Goal: Task Accomplishment & Management: Manage account settings

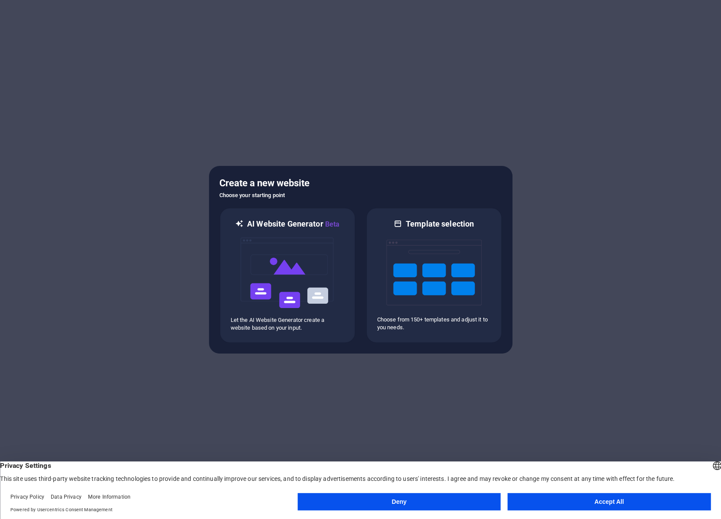
click at [396, 503] on button "Deny" at bounding box center [398, 501] width 203 height 17
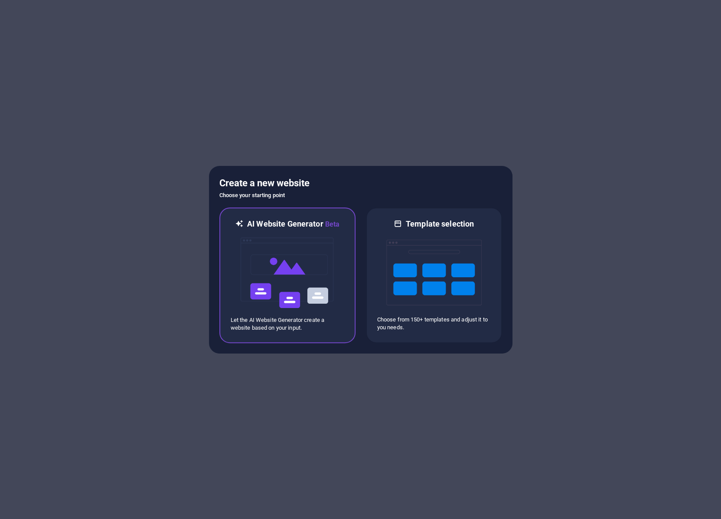
click at [284, 273] on img at bounding box center [287, 273] width 95 height 87
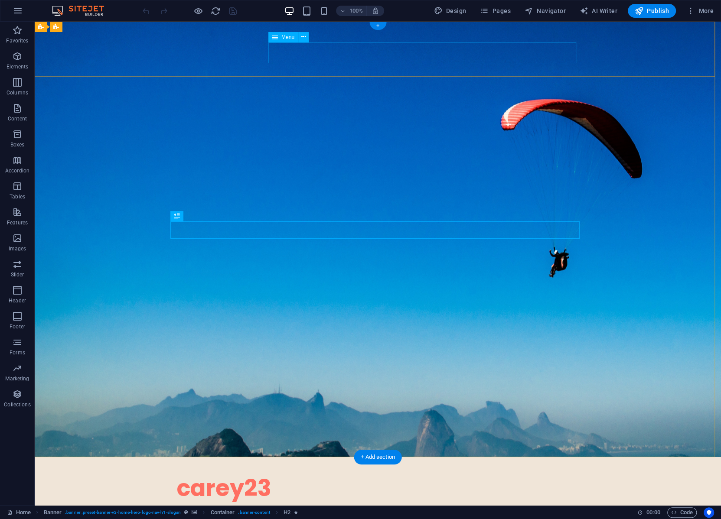
click at [524, 506] on nav "Home About Values Services Contact" at bounding box center [378, 516] width 402 height 21
drag, startPoint x: 524, startPoint y: 51, endPoint x: 455, endPoint y: 52, distance: 69.4
click at [455, 506] on nav "Home About Values Services Contact" at bounding box center [378, 516] width 402 height 21
click at [503, 506] on nav "Home About Values Services Contact" at bounding box center [378, 516] width 402 height 21
click at [498, 8] on span "Pages" at bounding box center [495, 11] width 30 height 9
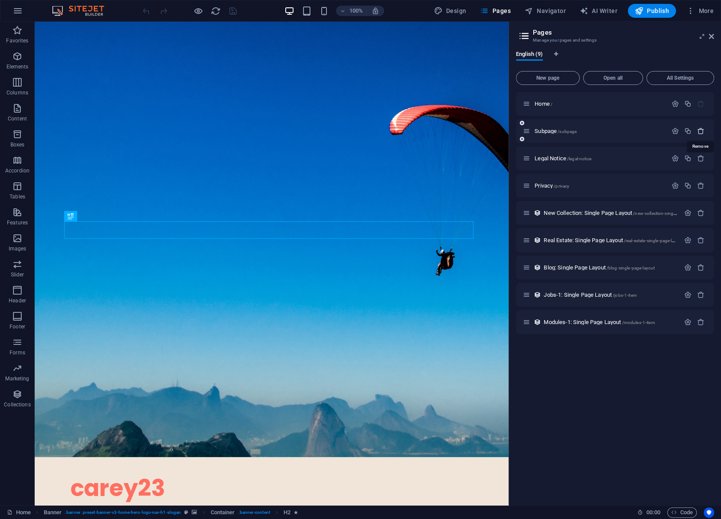
click at [699, 131] on icon "button" at bounding box center [700, 130] width 7 height 7
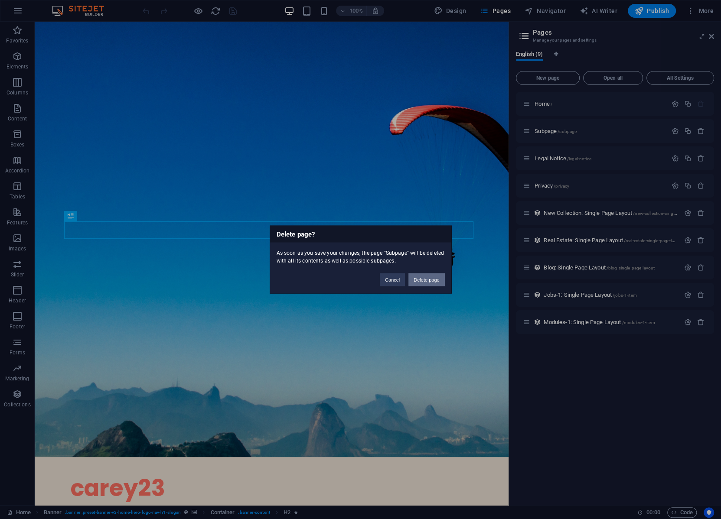
click at [424, 279] on button "Delete page" at bounding box center [426, 280] width 36 height 13
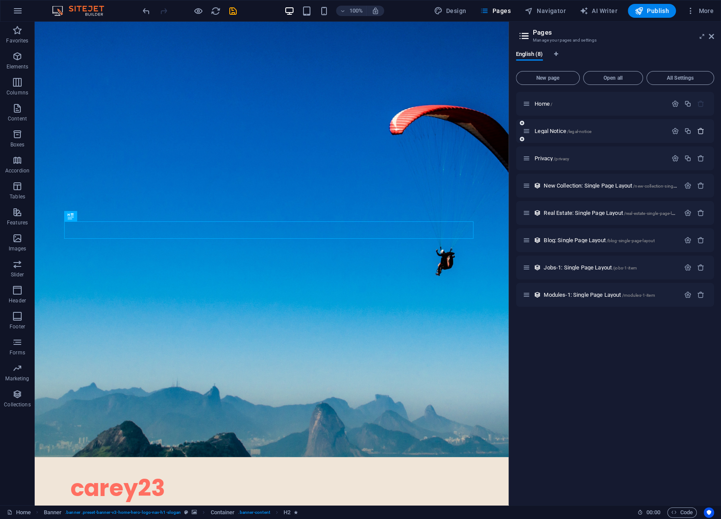
click at [698, 130] on icon "button" at bounding box center [700, 130] width 7 height 7
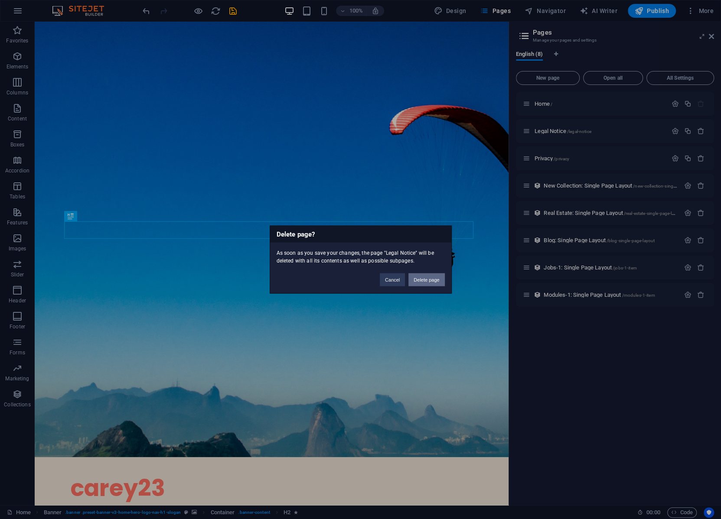
click at [425, 282] on button "Delete page" at bounding box center [426, 280] width 36 height 13
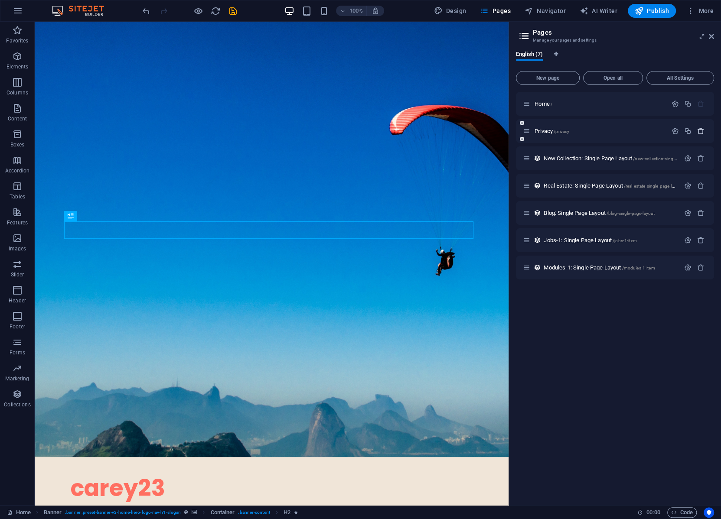
click at [699, 130] on icon "button" at bounding box center [700, 130] width 7 height 7
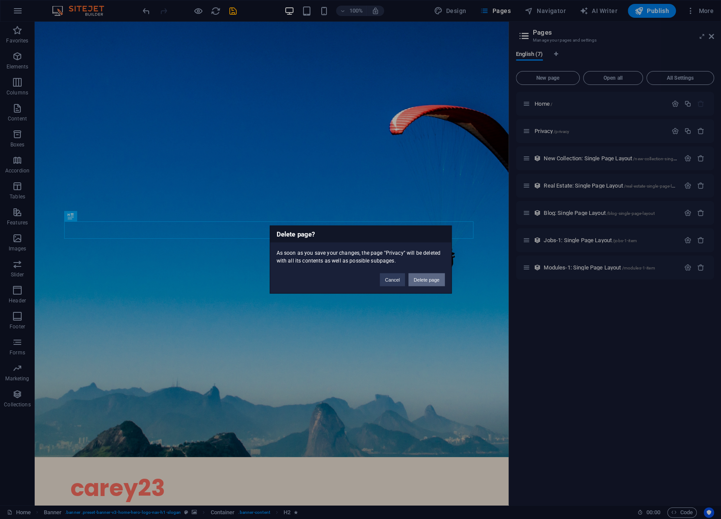
click at [421, 278] on button "Delete page" at bounding box center [426, 280] width 36 height 13
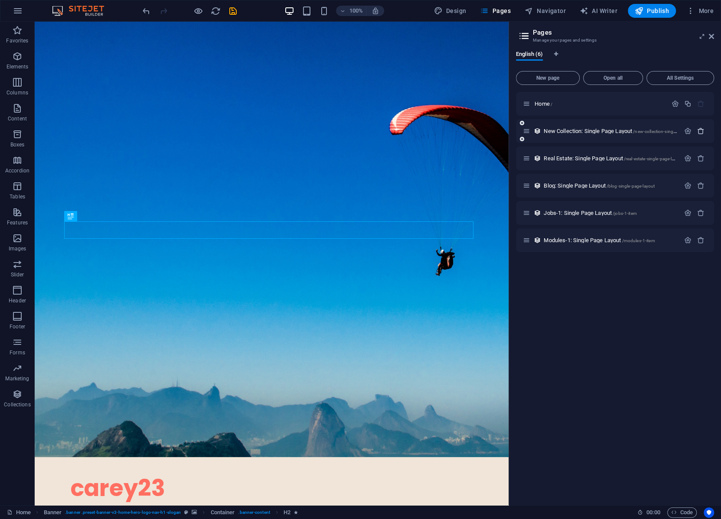
click at [702, 129] on icon "button" at bounding box center [700, 130] width 7 height 7
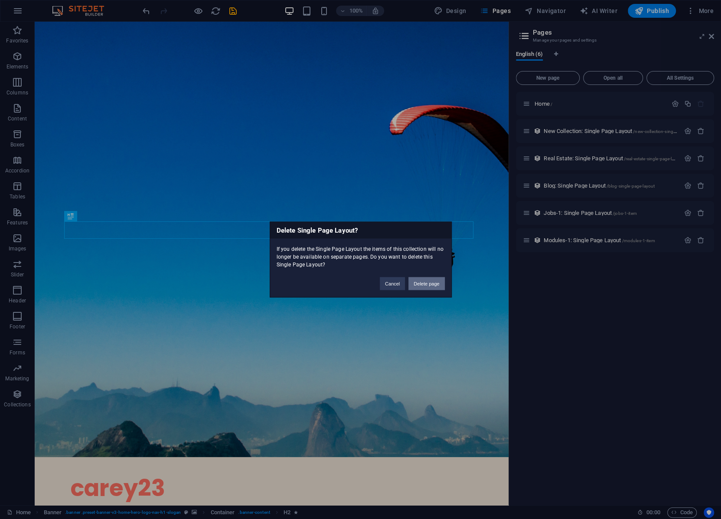
click at [433, 283] on button "Delete page" at bounding box center [426, 283] width 36 height 13
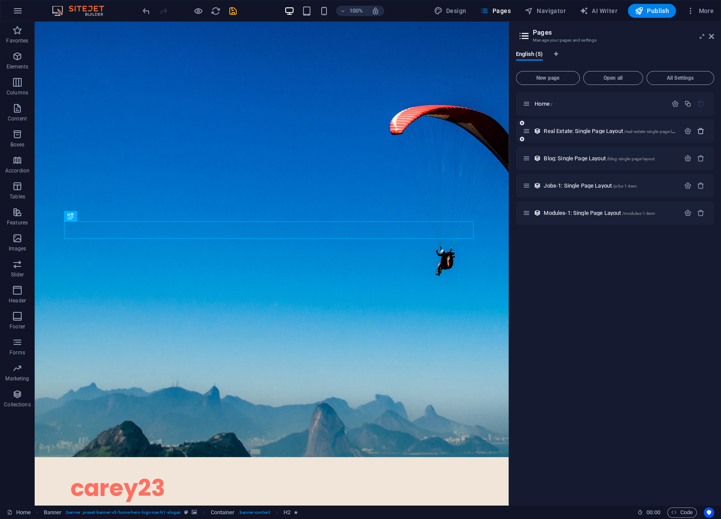
click at [702, 131] on icon "button" at bounding box center [700, 130] width 7 height 7
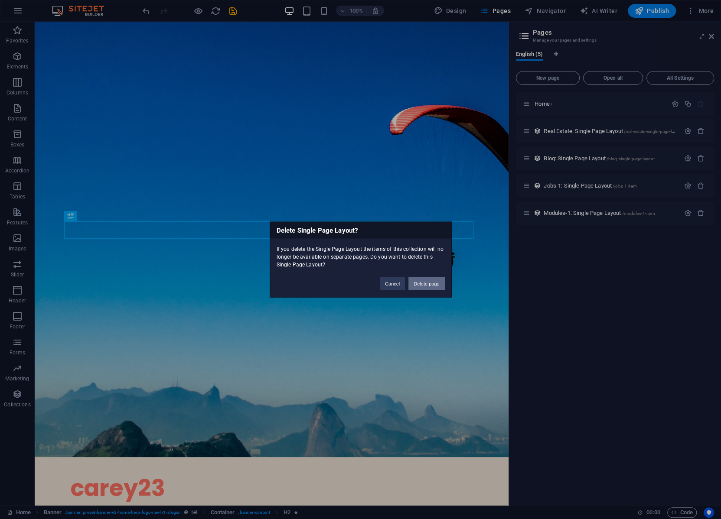
click at [423, 286] on button "Delete page" at bounding box center [426, 283] width 36 height 13
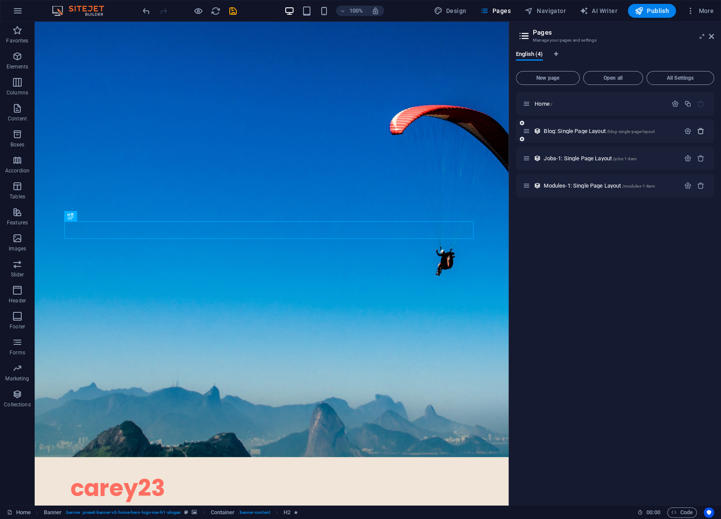
click at [702, 129] on icon "button" at bounding box center [700, 130] width 7 height 7
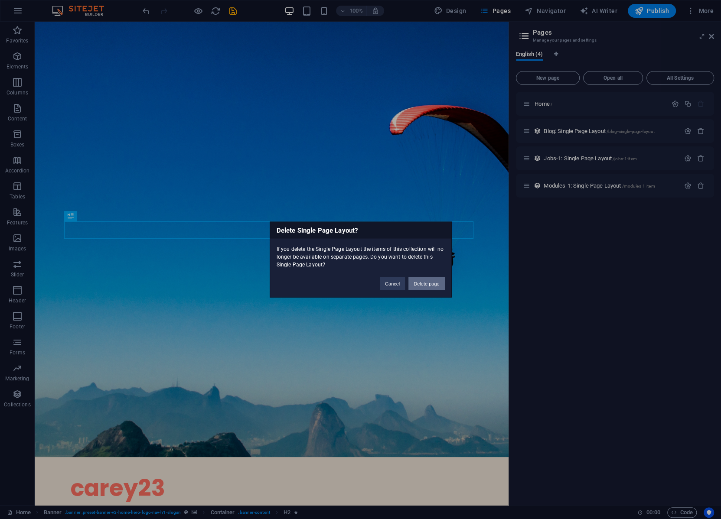
click at [424, 285] on button "Delete page" at bounding box center [426, 283] width 36 height 13
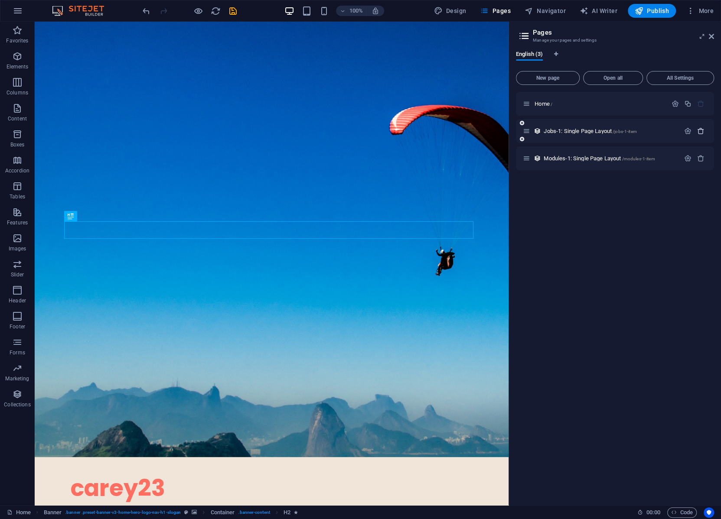
click at [699, 131] on icon "button" at bounding box center [700, 130] width 7 height 7
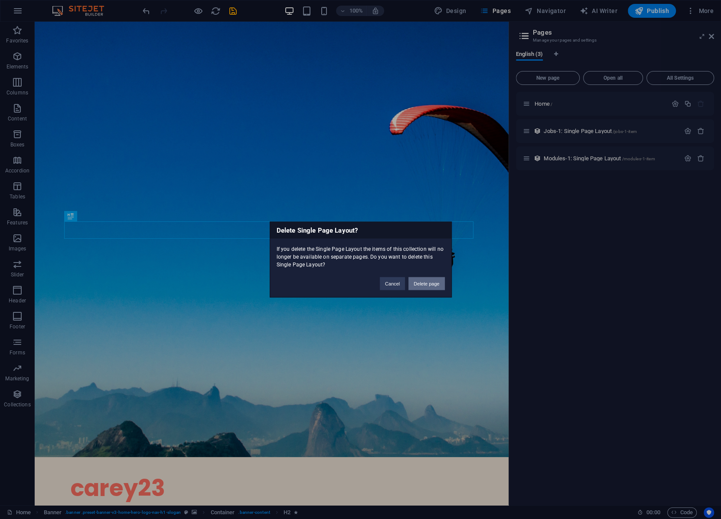
click at [432, 283] on button "Delete page" at bounding box center [426, 283] width 36 height 13
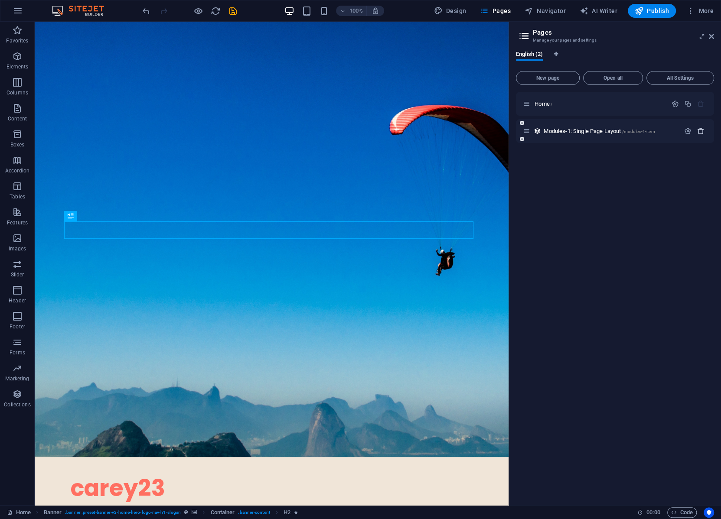
click at [700, 131] on icon "button" at bounding box center [700, 130] width 7 height 7
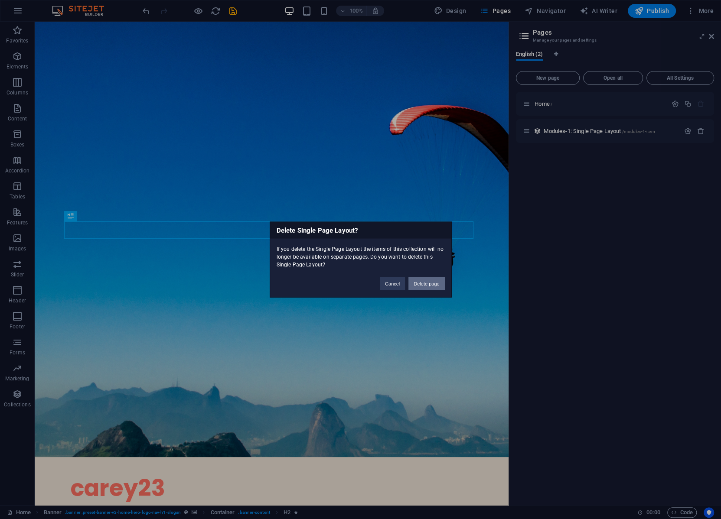
click at [431, 286] on button "Delete page" at bounding box center [426, 283] width 36 height 13
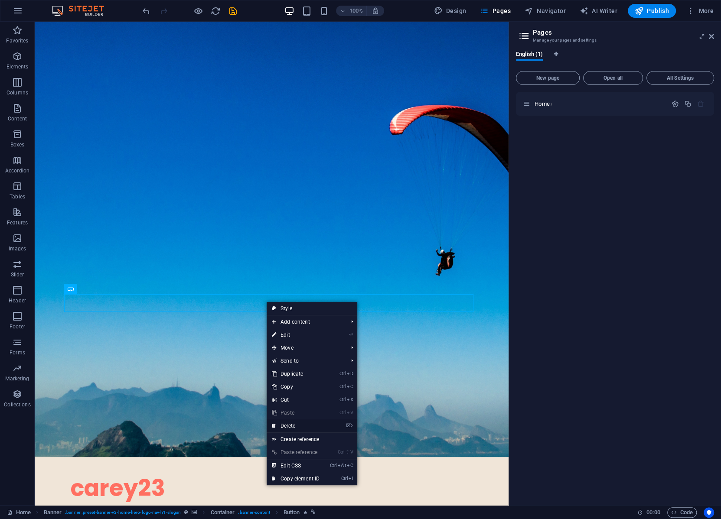
click at [288, 425] on link "⌦ Delete" at bounding box center [296, 426] width 58 height 13
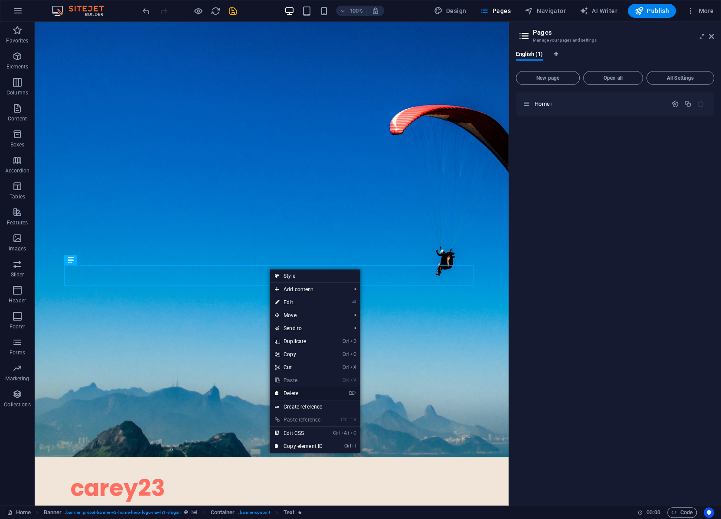
click at [288, 391] on link "⌦ Delete" at bounding box center [299, 393] width 58 height 13
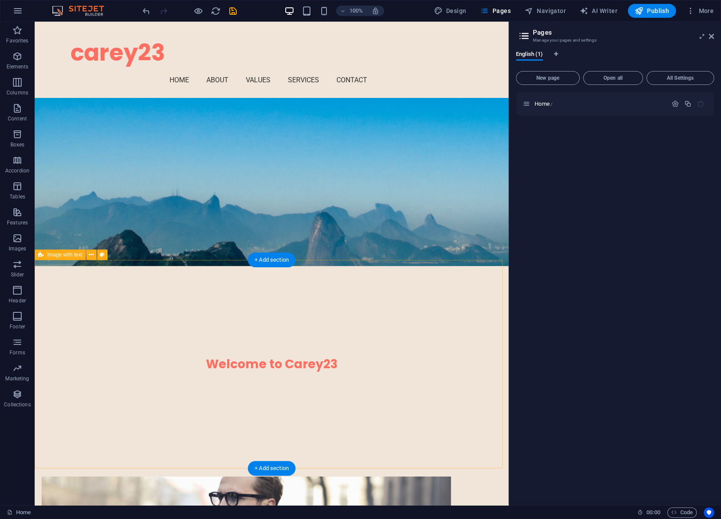
scroll to position [197, 0]
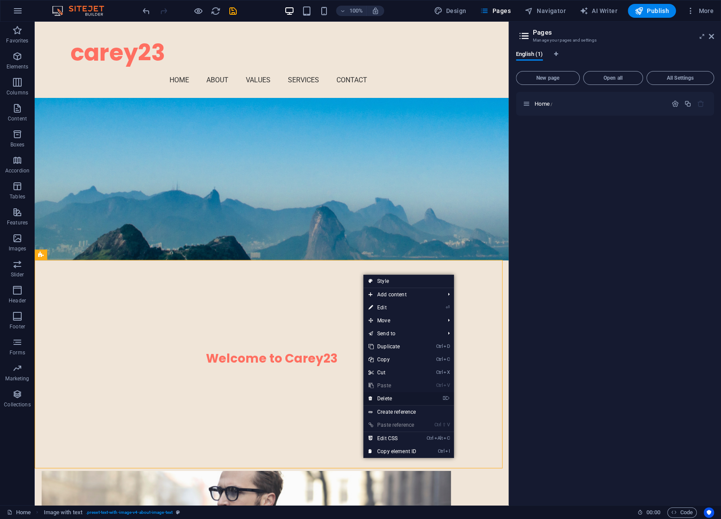
click at [388, 398] on link "⌦ Delete" at bounding box center [392, 398] width 58 height 13
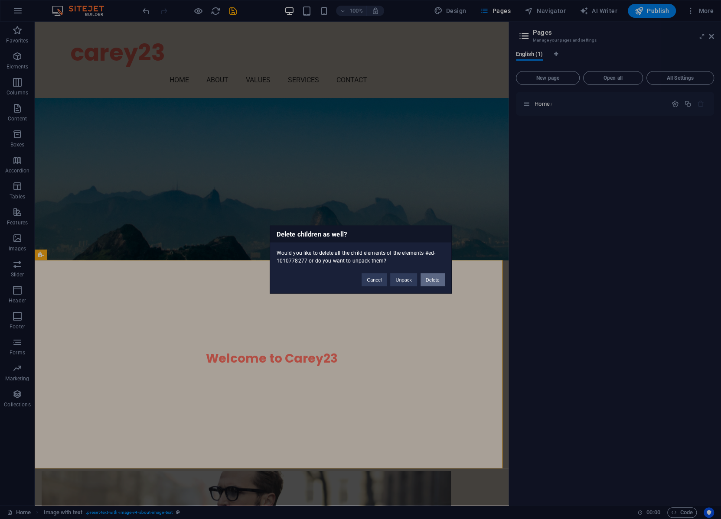
click at [433, 276] on button "Delete" at bounding box center [433, 280] width 24 height 13
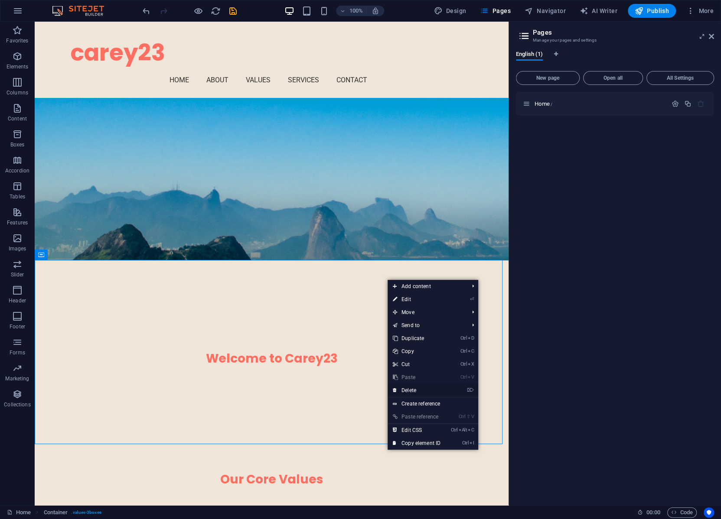
click at [411, 390] on link "⌦ Delete" at bounding box center [417, 390] width 58 height 13
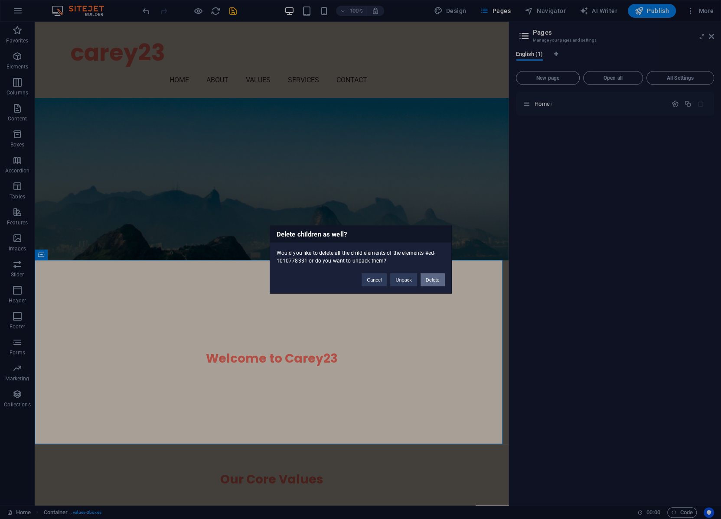
click at [431, 277] on button "Delete" at bounding box center [433, 280] width 24 height 13
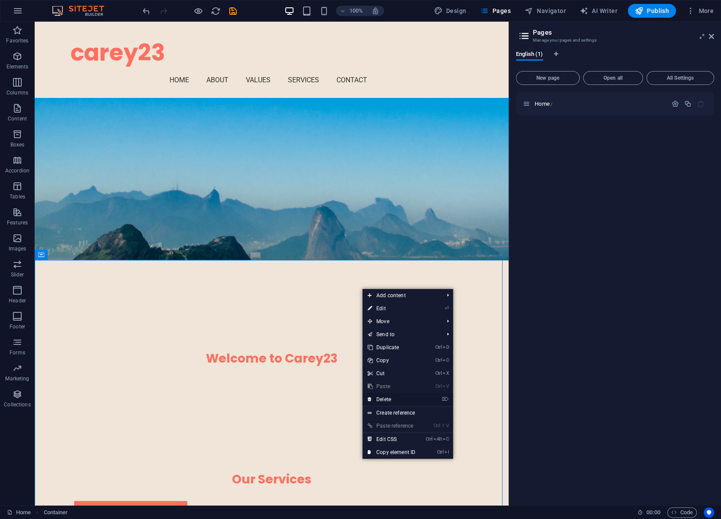
click at [381, 401] on link "⌦ Delete" at bounding box center [391, 399] width 58 height 13
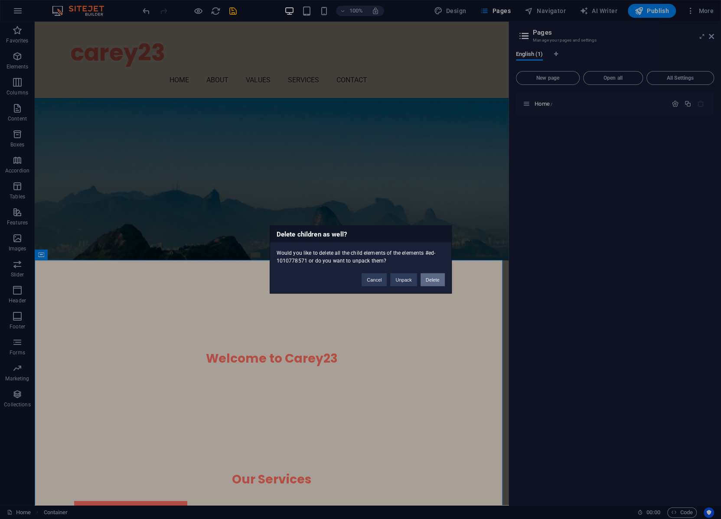
click at [428, 277] on button "Delete" at bounding box center [433, 280] width 24 height 13
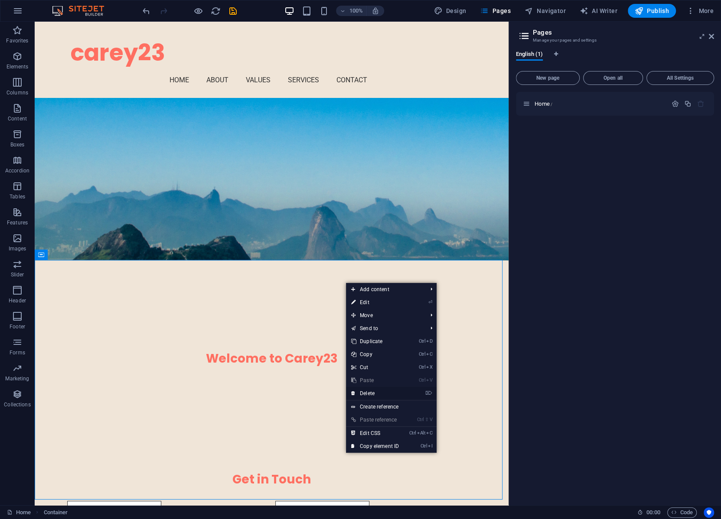
click at [369, 391] on link "⌦ Delete" at bounding box center [375, 393] width 58 height 13
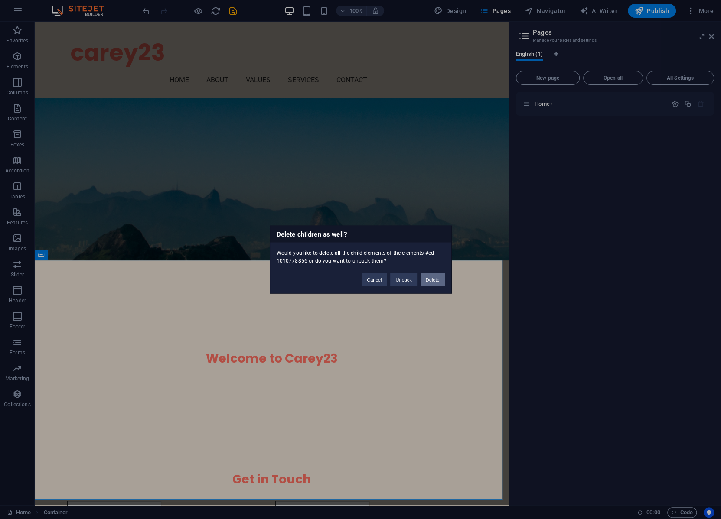
click at [429, 279] on button "Delete" at bounding box center [433, 280] width 24 height 13
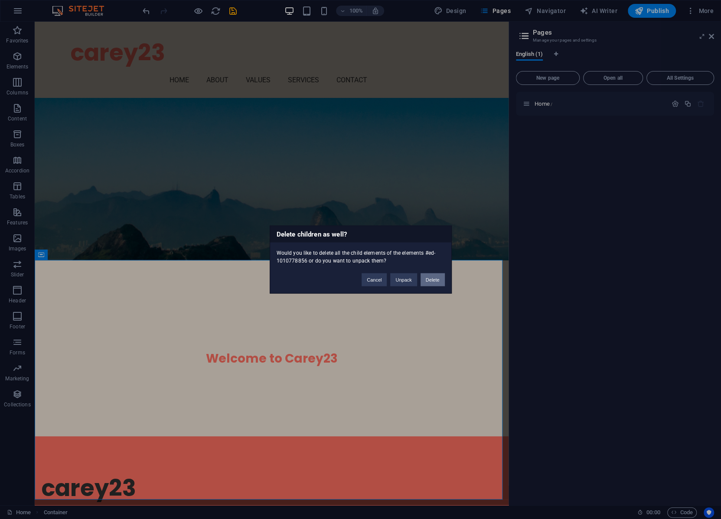
scroll to position [145, 0]
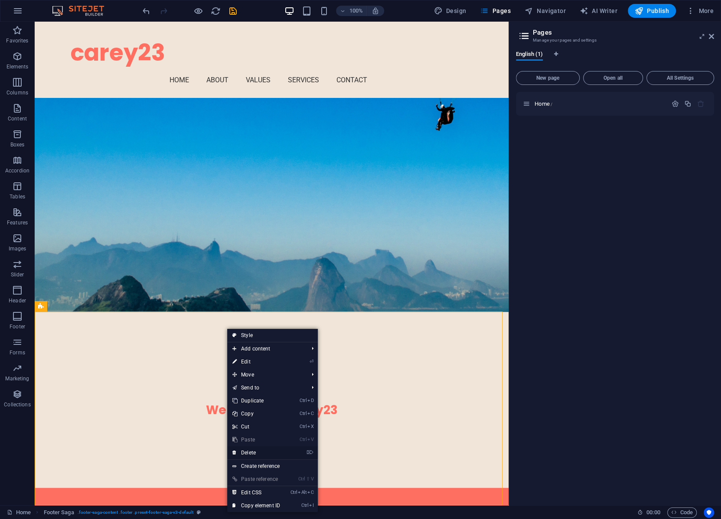
click at [242, 450] on link "⌦ Delete" at bounding box center [256, 453] width 58 height 13
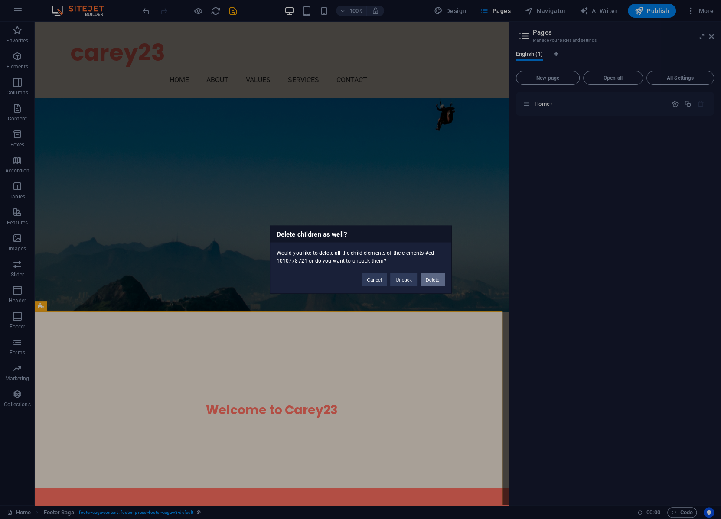
click at [426, 277] on button "Delete" at bounding box center [433, 280] width 24 height 13
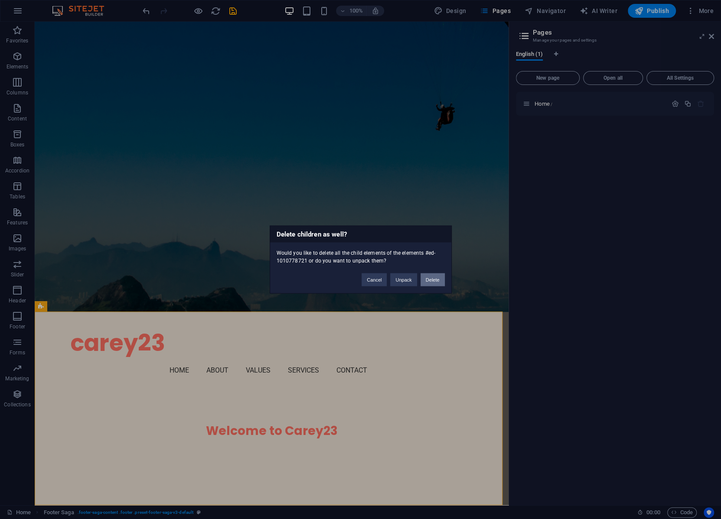
scroll to position [0, 0]
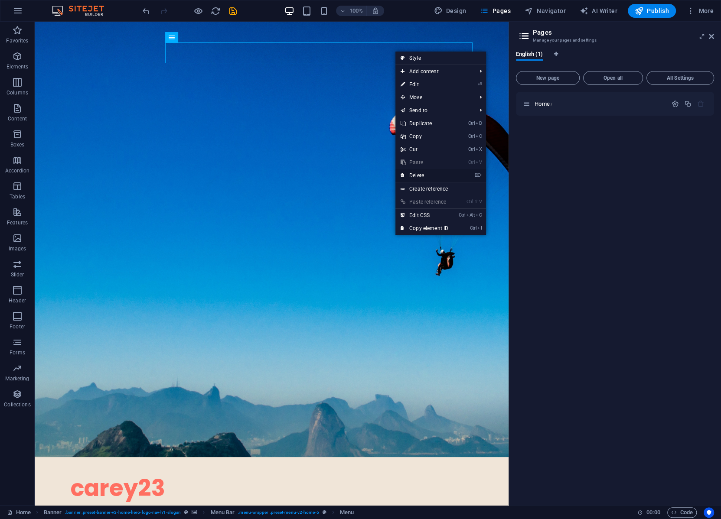
click at [419, 173] on link "⌦ Delete" at bounding box center [424, 175] width 58 height 13
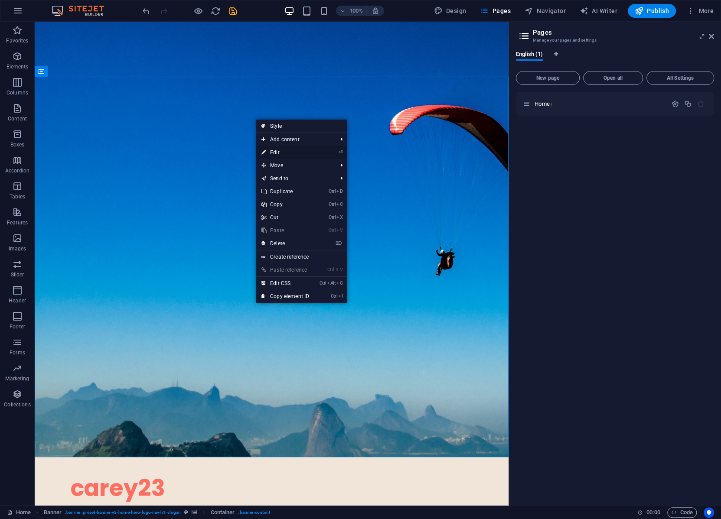
click at [278, 149] on link "⏎ Edit" at bounding box center [285, 152] width 58 height 13
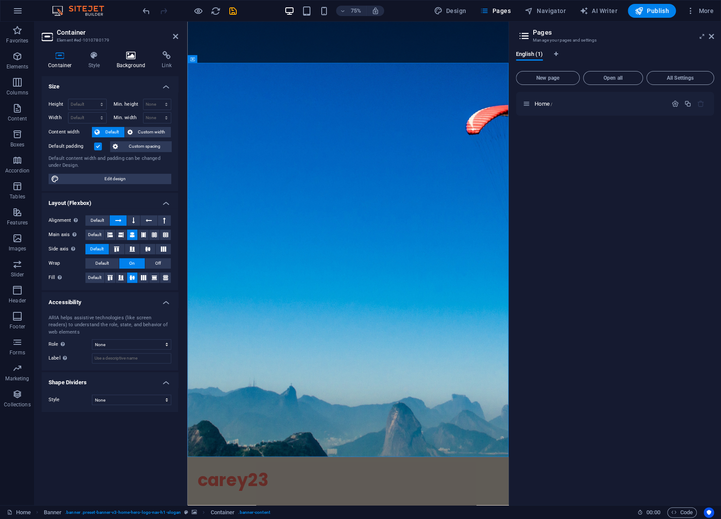
click at [131, 57] on icon at bounding box center [131, 55] width 42 height 9
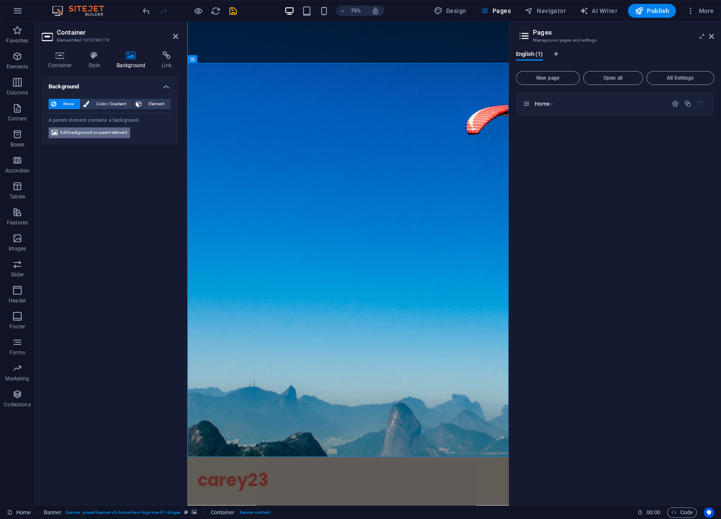
click at [98, 130] on span "Edit background on parent element" at bounding box center [93, 132] width 67 height 10
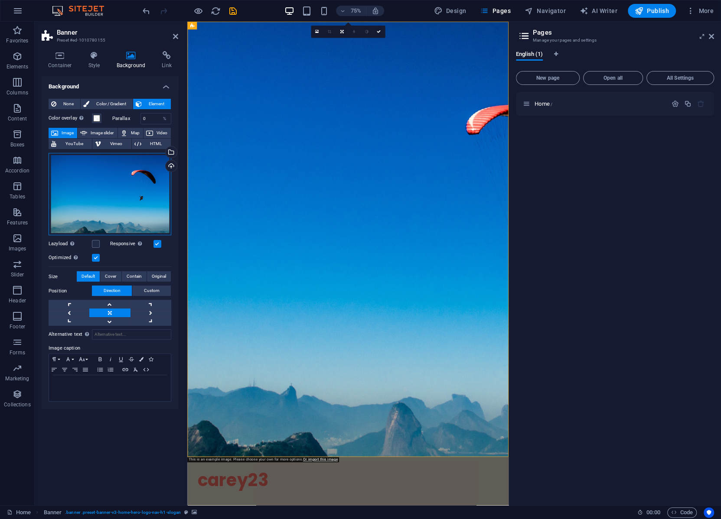
click at [145, 173] on div "Drag files here, click to choose files or select files from Files or our free s…" at bounding box center [110, 194] width 123 height 83
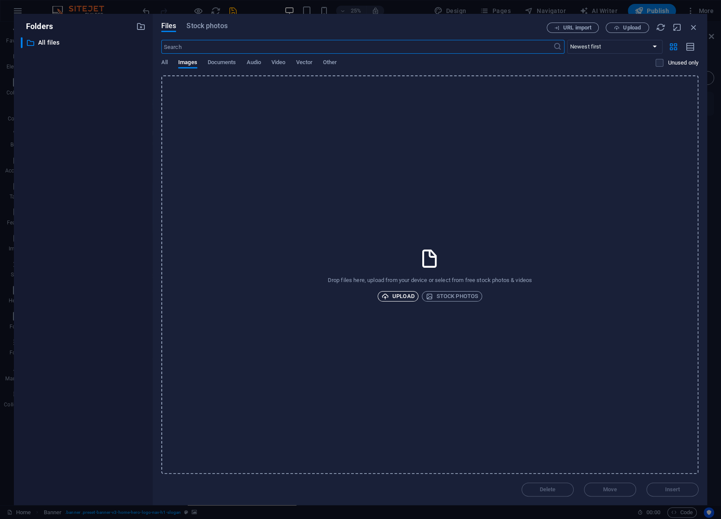
click at [397, 295] on span "Upload" at bounding box center [398, 296] width 33 height 10
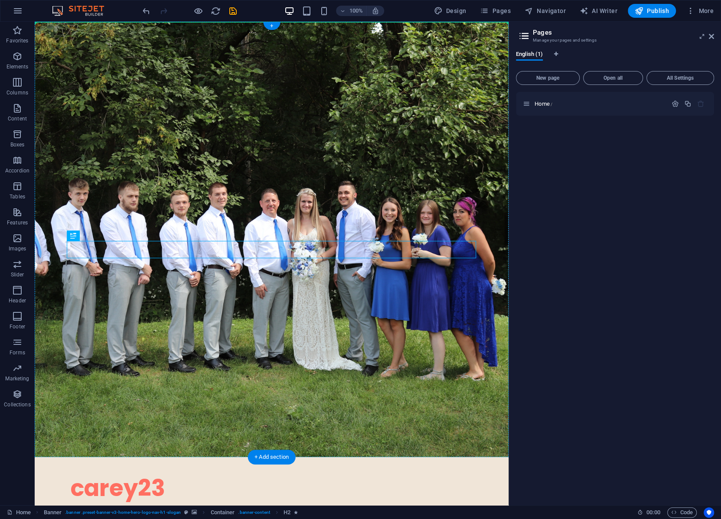
drag, startPoint x: 268, startPoint y: 320, endPoint x: 368, endPoint y: 170, distance: 180.5
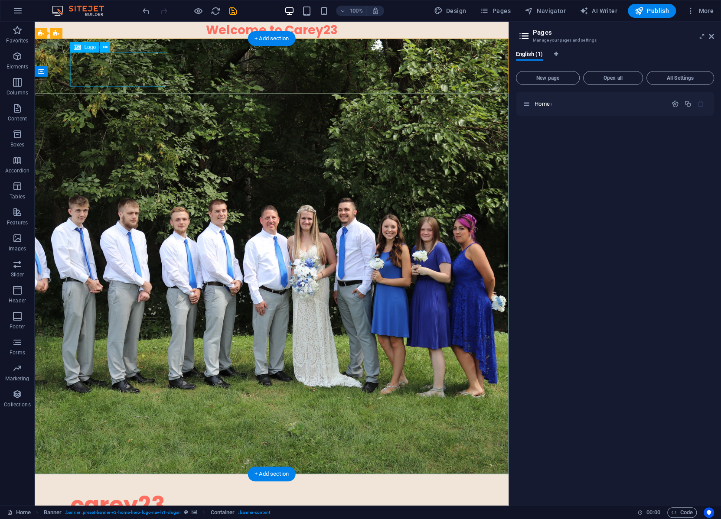
click at [150, 488] on div "carey23" at bounding box center [272, 505] width 402 height 34
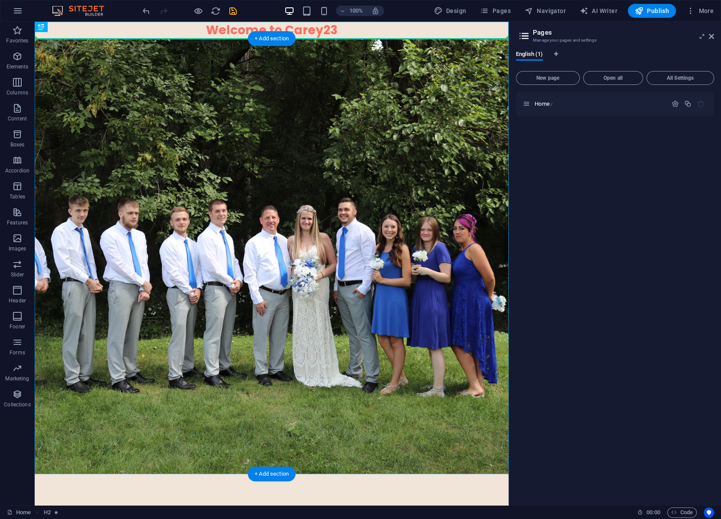
drag, startPoint x: 249, startPoint y: 26, endPoint x: 244, endPoint y: 66, distance: 40.2
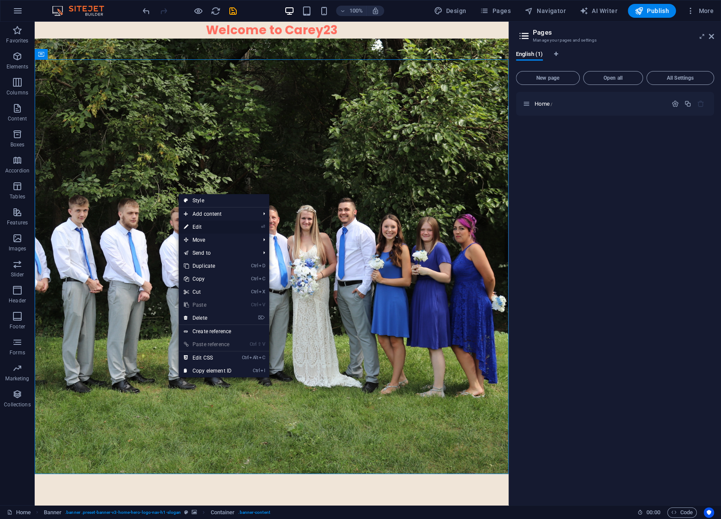
click at [205, 225] on link "⏎ Edit" at bounding box center [208, 227] width 58 height 13
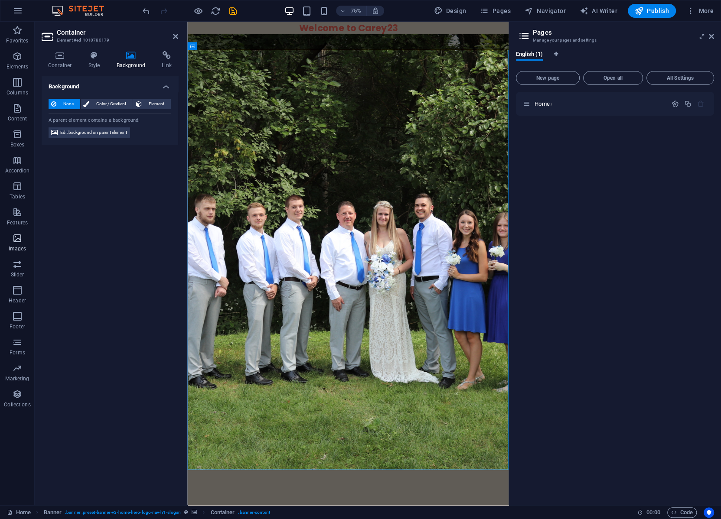
click at [17, 241] on icon "button" at bounding box center [17, 238] width 10 height 10
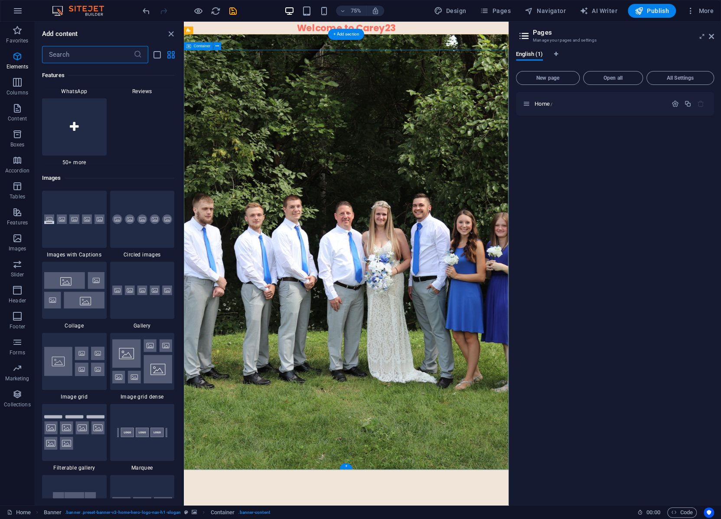
scroll to position [4396, 0]
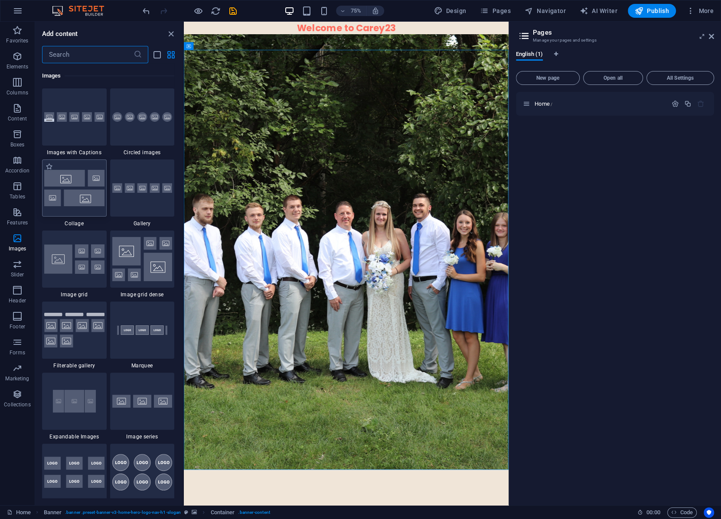
click at [74, 188] on img at bounding box center [74, 188] width 60 height 36
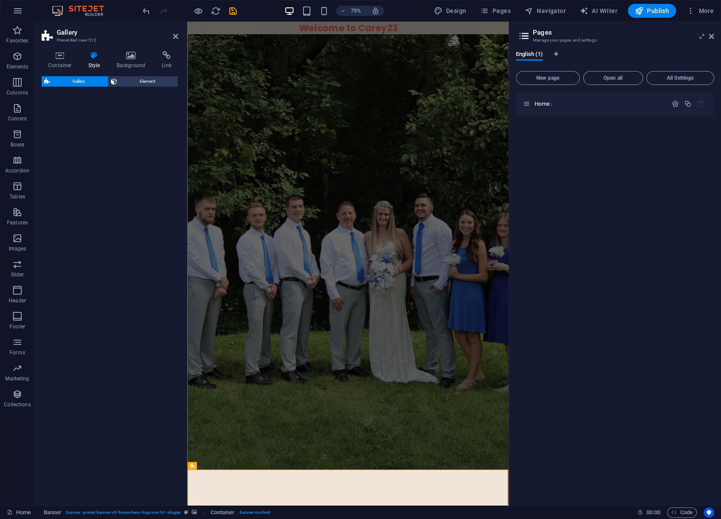
select select "rem"
select select "preset-gallery-v3-collage"
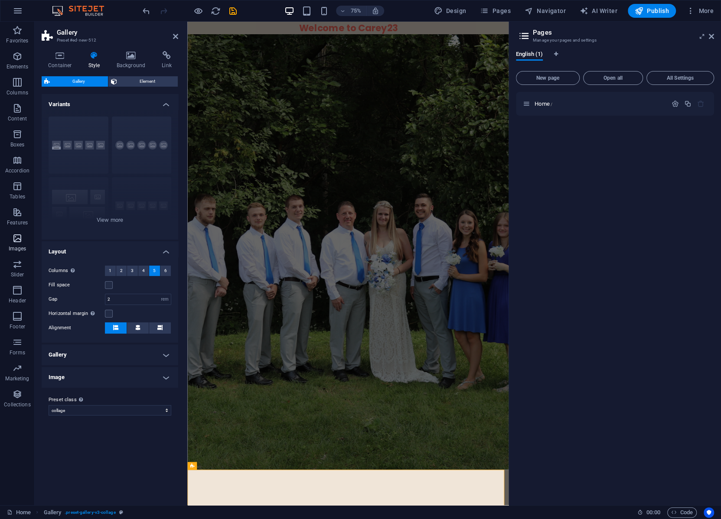
click at [17, 238] on icon "button" at bounding box center [17, 238] width 10 height 10
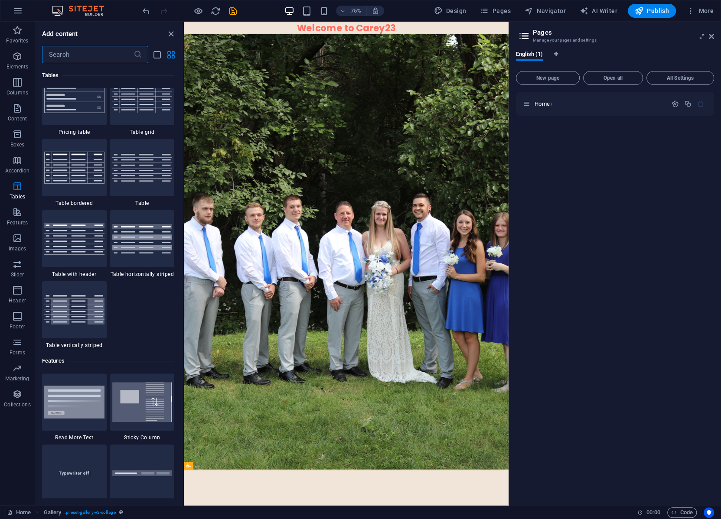
scroll to position [2977, 0]
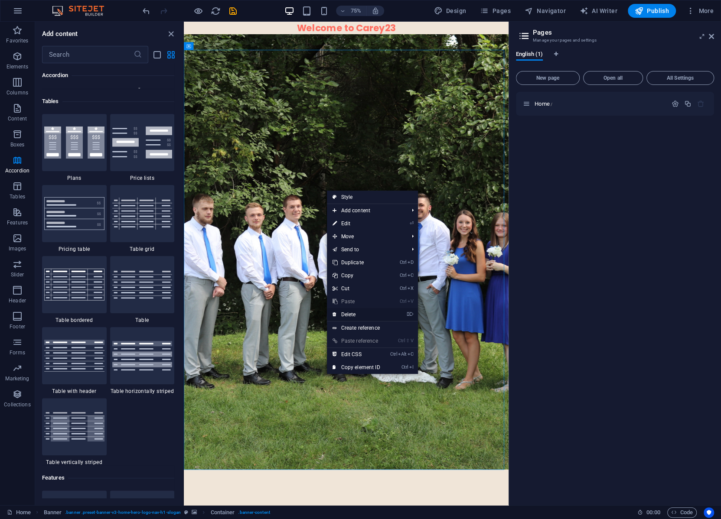
click at [351, 312] on link "⌦ Delete" at bounding box center [356, 314] width 58 height 13
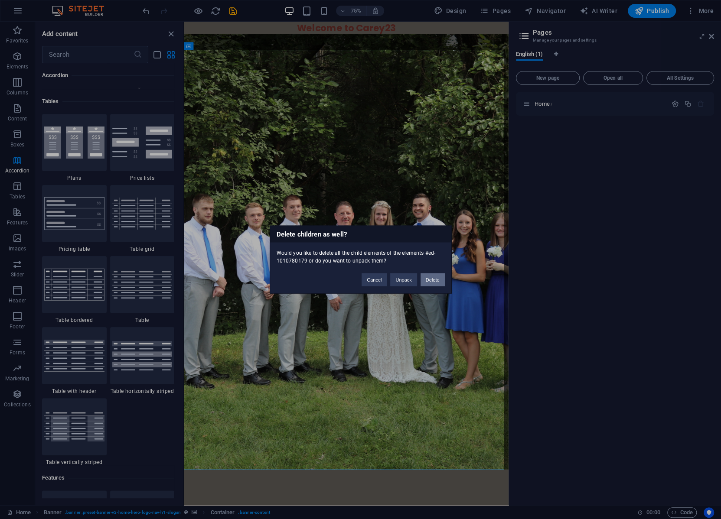
click at [432, 278] on button "Delete" at bounding box center [433, 280] width 24 height 13
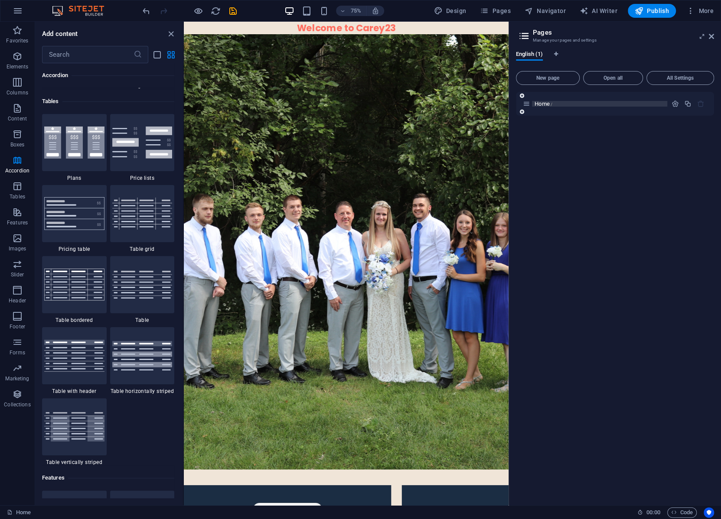
click at [573, 104] on p "Home /" at bounding box center [600, 104] width 130 height 6
click at [18, 237] on icon "button" at bounding box center [17, 238] width 10 height 10
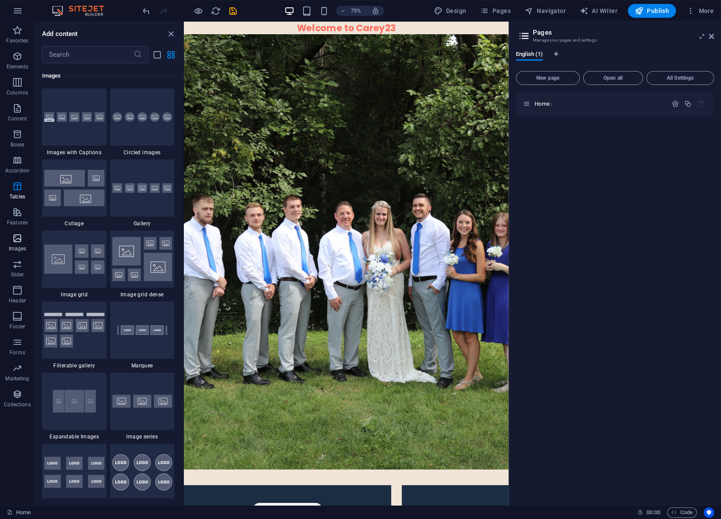
scroll to position [4396, 0]
click at [18, 234] on icon "button" at bounding box center [17, 238] width 10 height 10
click at [17, 235] on icon "button" at bounding box center [17, 238] width 10 height 10
click at [216, 12] on icon "reload" at bounding box center [216, 11] width 10 height 10
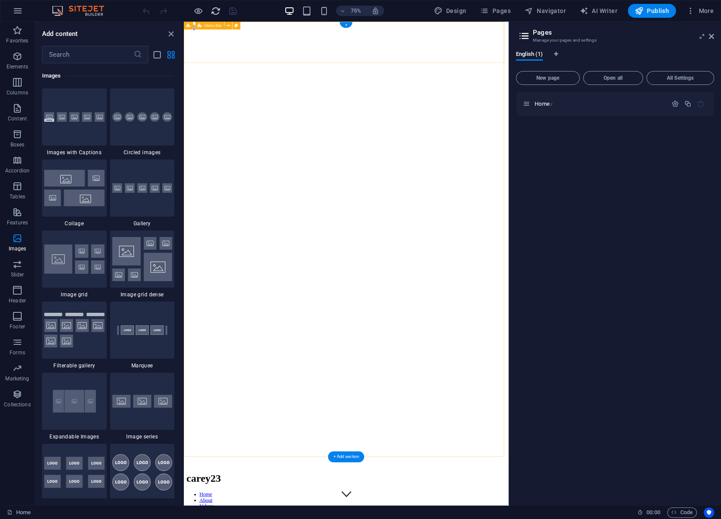
scroll to position [0, 0]
click at [455, 7] on span "Design" at bounding box center [450, 11] width 33 height 9
select select "px"
select select "200"
select select "px"
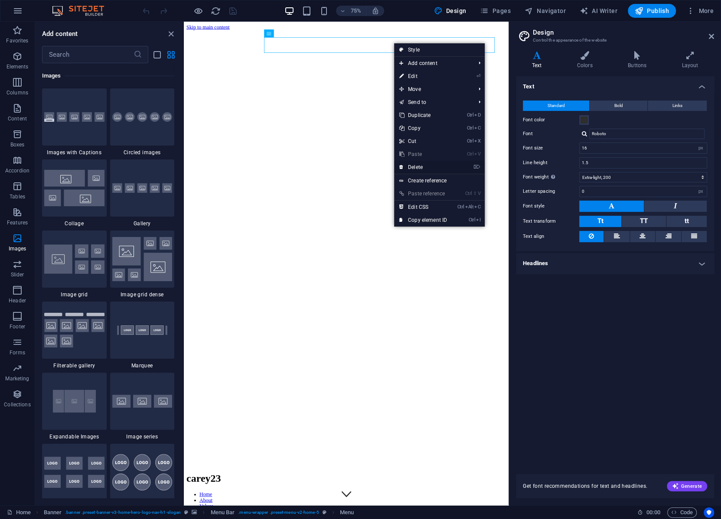
click at [413, 165] on link "⌦ Delete" at bounding box center [423, 167] width 58 height 13
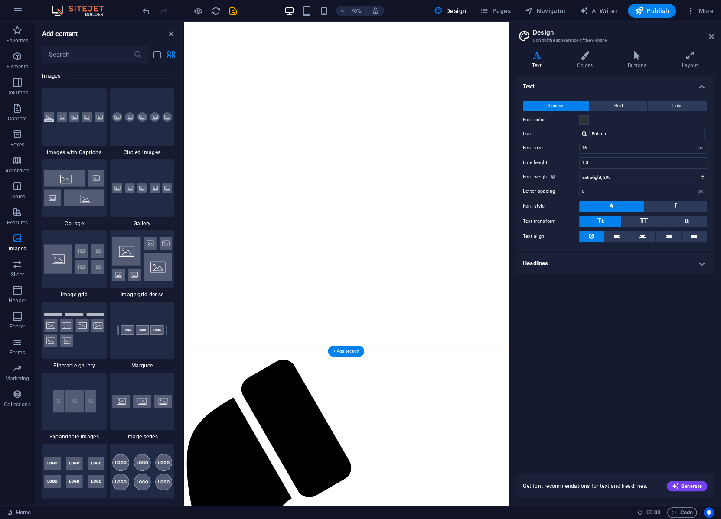
scroll to position [197, 0]
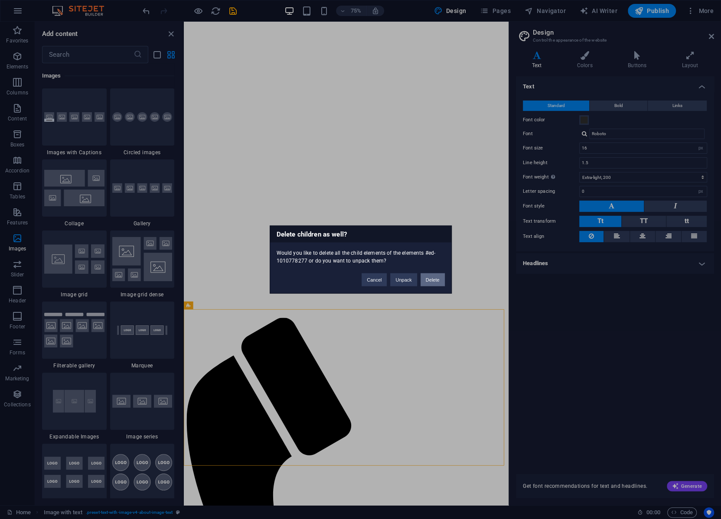
click at [425, 281] on button "Delete" at bounding box center [433, 280] width 24 height 13
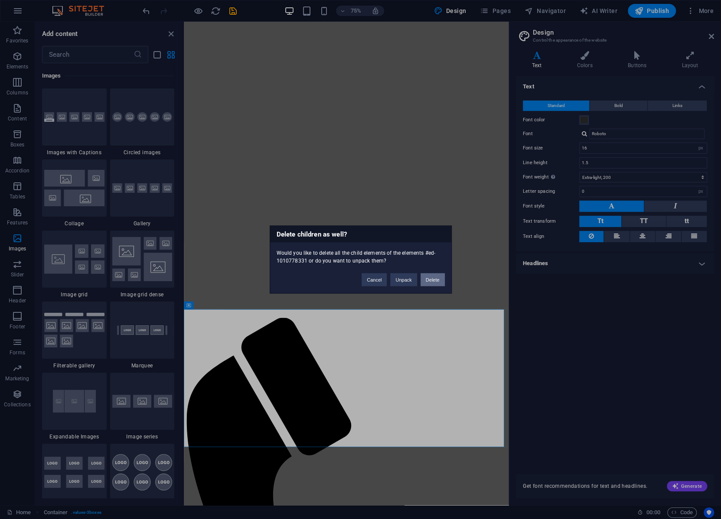
click at [427, 277] on button "Delete" at bounding box center [433, 280] width 24 height 13
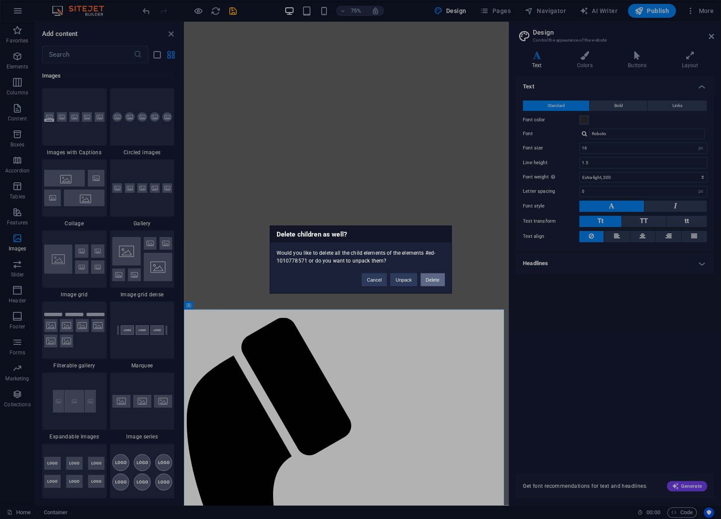
click at [435, 274] on button "Delete" at bounding box center [433, 280] width 24 height 13
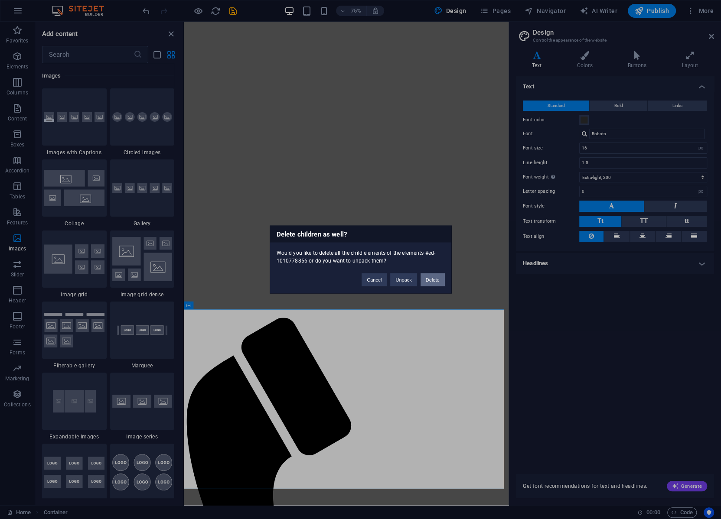
click at [431, 280] on button "Delete" at bounding box center [433, 280] width 24 height 13
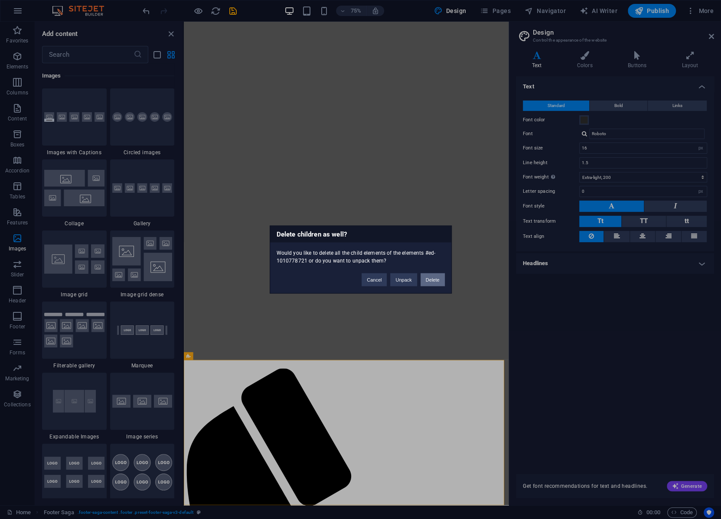
click at [429, 282] on button "Delete" at bounding box center [433, 280] width 24 height 13
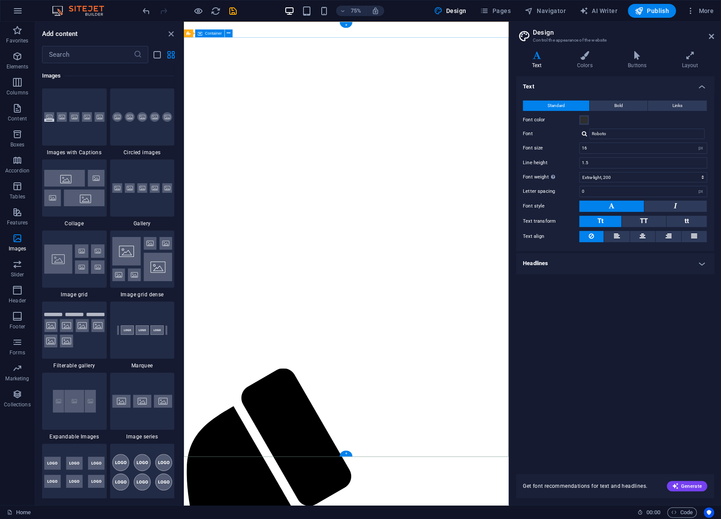
scroll to position [0, 0]
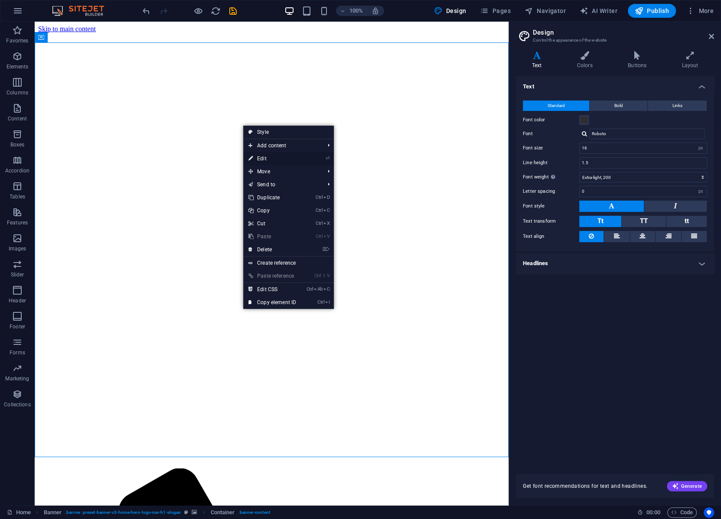
click at [260, 157] on link "⏎ Edit" at bounding box center [272, 158] width 58 height 13
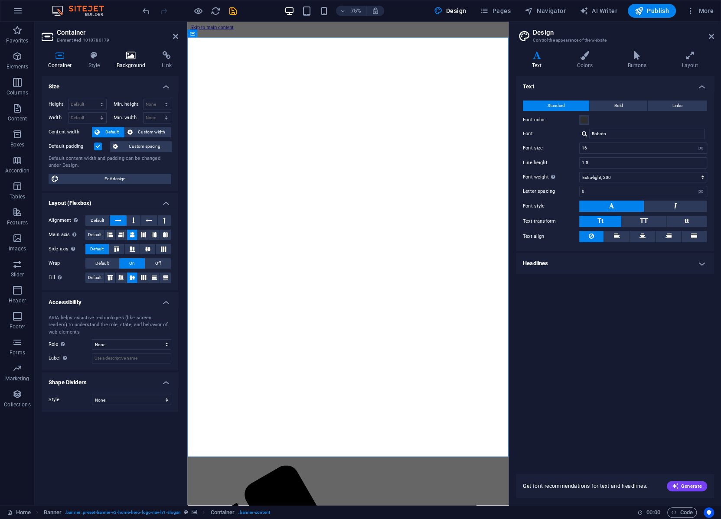
click at [130, 54] on icon at bounding box center [131, 55] width 42 height 9
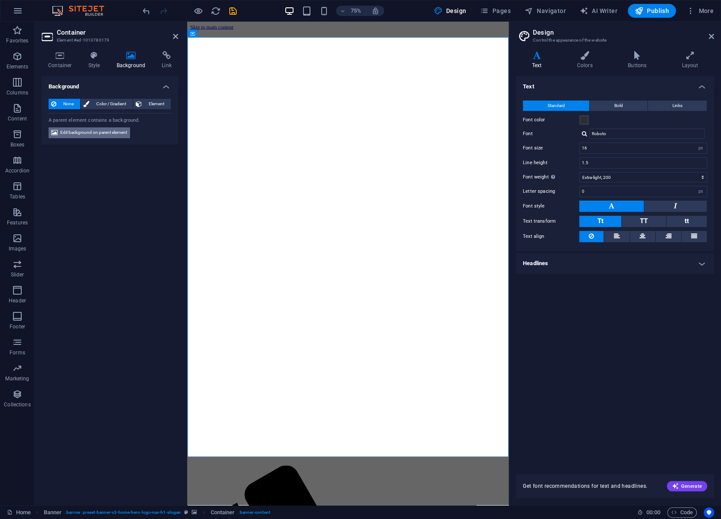
click at [80, 130] on span "Edit background on parent element" at bounding box center [93, 132] width 67 height 10
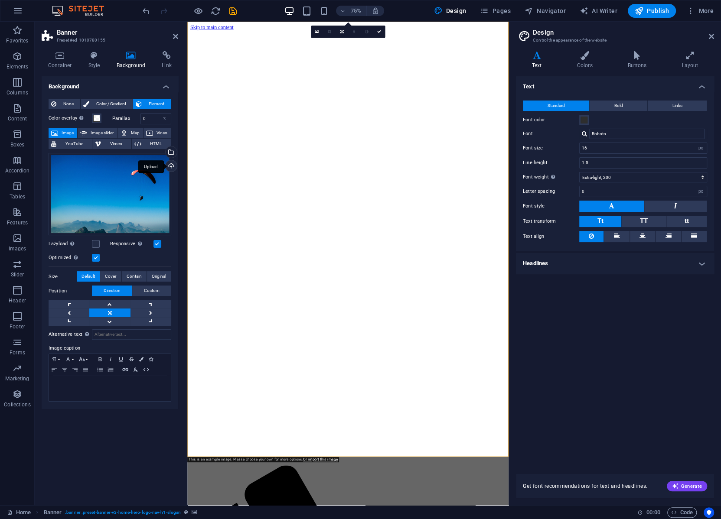
click at [173, 165] on div "Upload" at bounding box center [170, 166] width 13 height 13
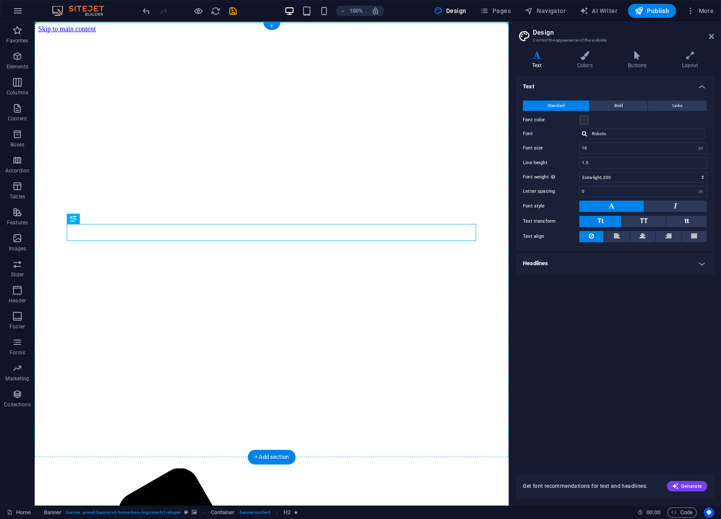
drag, startPoint x: 271, startPoint y: 305, endPoint x: 362, endPoint y: 221, distance: 124.3
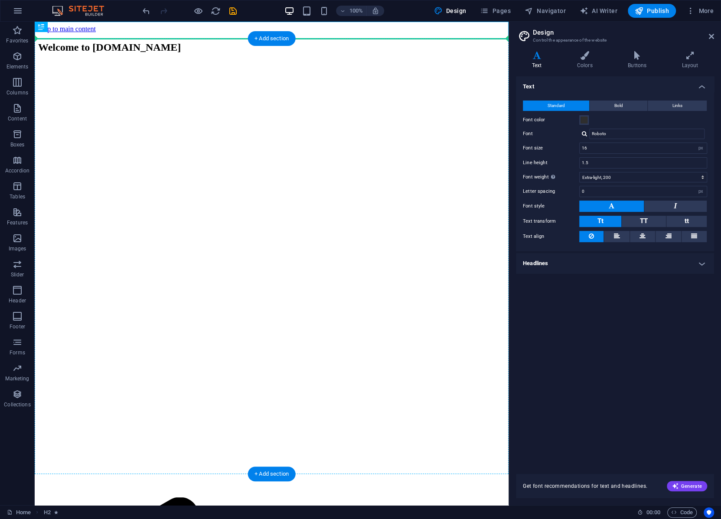
drag, startPoint x: 221, startPoint y: 29, endPoint x: 222, endPoint y: 79, distance: 49.4
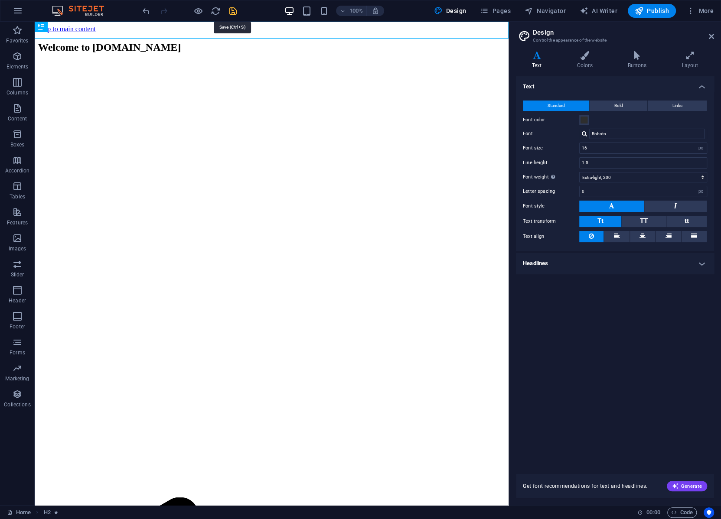
click at [232, 11] on icon "save" at bounding box center [233, 11] width 10 height 10
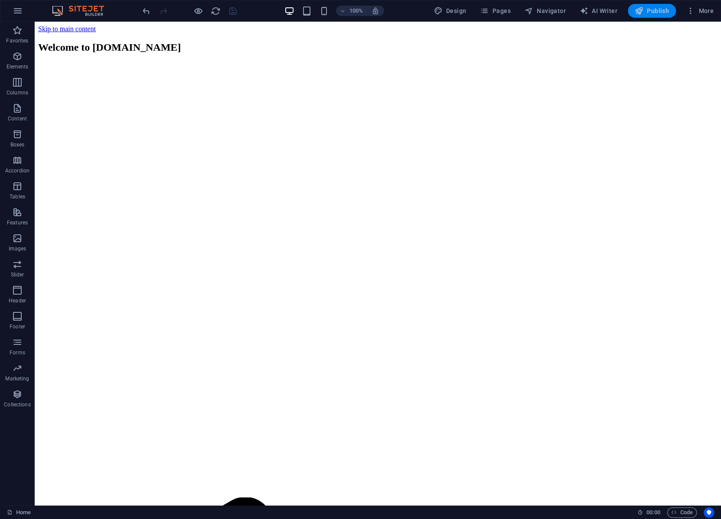
click at [655, 8] on span "Publish" at bounding box center [652, 11] width 34 height 9
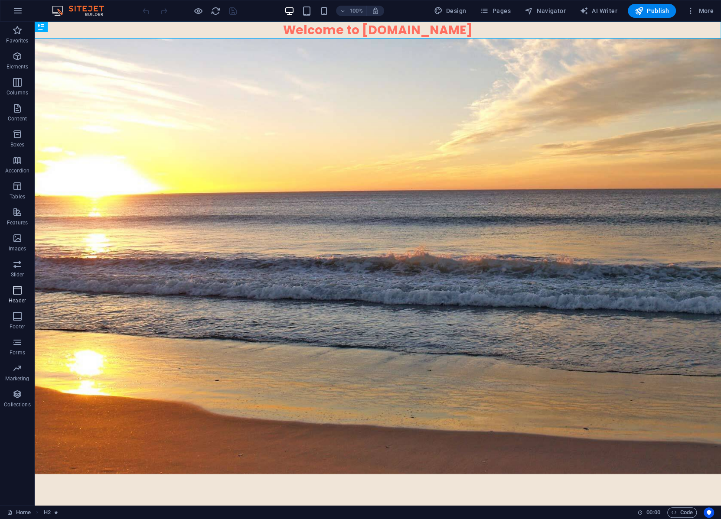
click at [15, 293] on icon "button" at bounding box center [17, 290] width 10 height 10
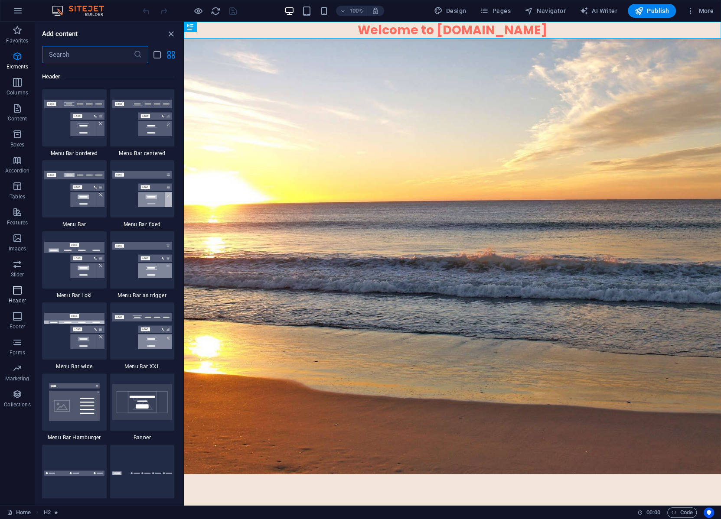
scroll to position [5220, 0]
click at [19, 317] on icon "button" at bounding box center [17, 316] width 10 height 10
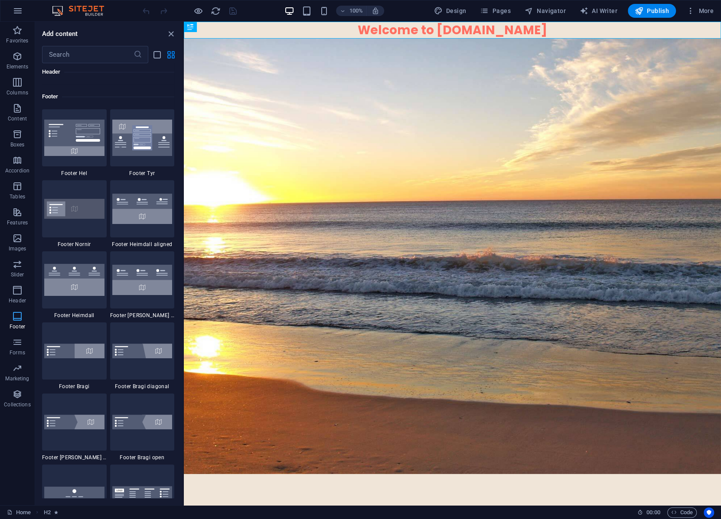
scroll to position [5739, 0]
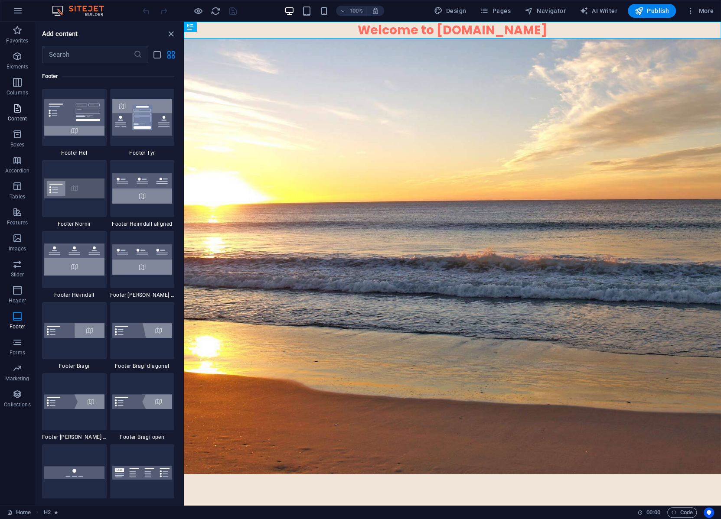
click at [16, 106] on icon "button" at bounding box center [17, 108] width 10 height 10
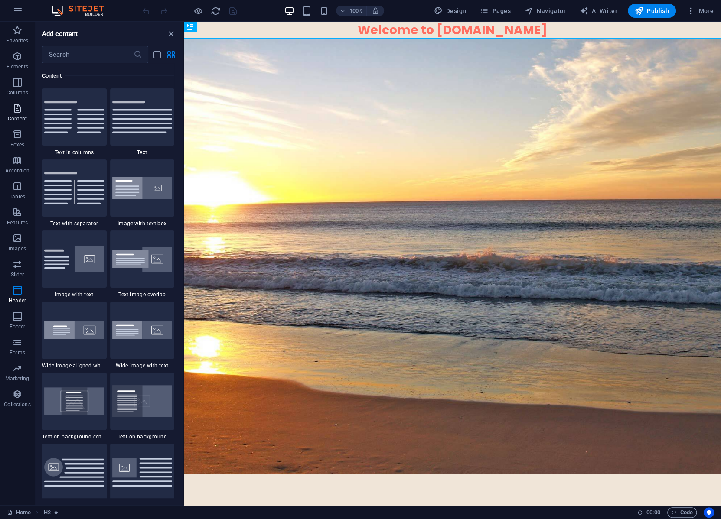
scroll to position [1517, 0]
click at [15, 53] on icon "button" at bounding box center [17, 56] width 10 height 10
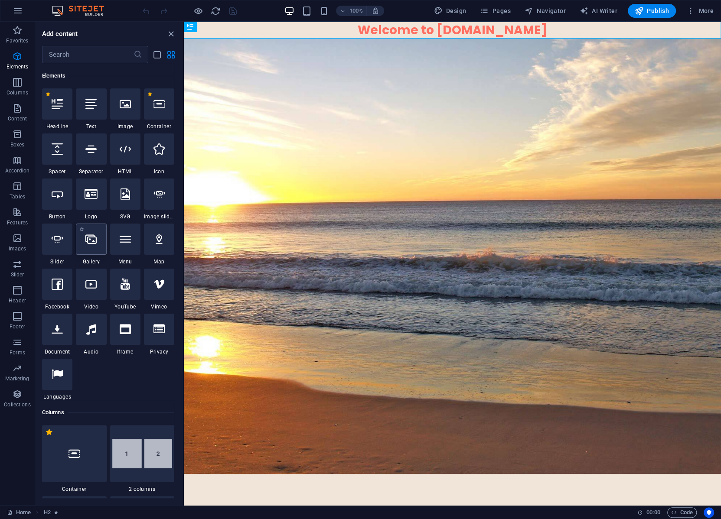
scroll to position [0, 0]
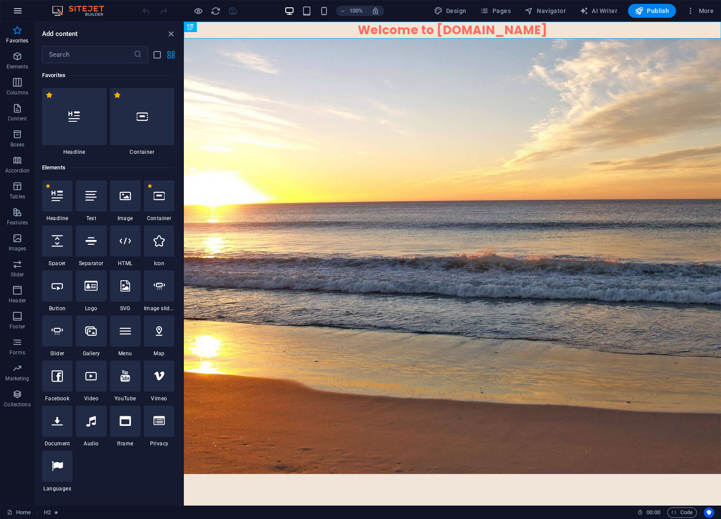
click at [13, 10] on icon "button" at bounding box center [18, 11] width 10 height 10
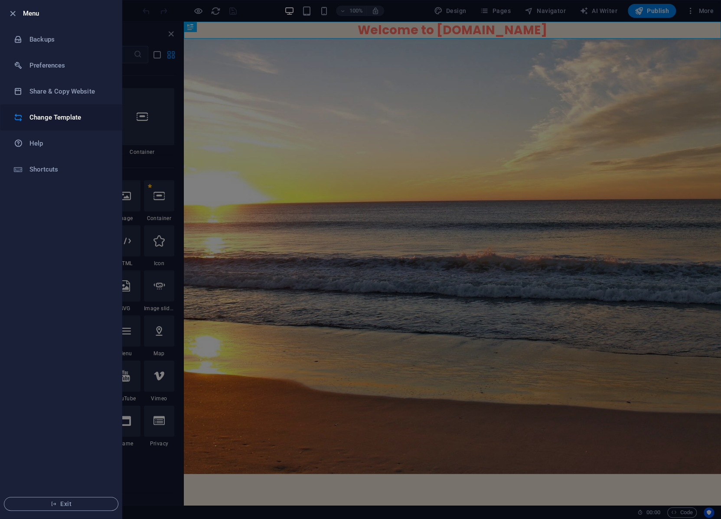
click at [59, 119] on h6 "Change Template" at bounding box center [69, 117] width 80 height 10
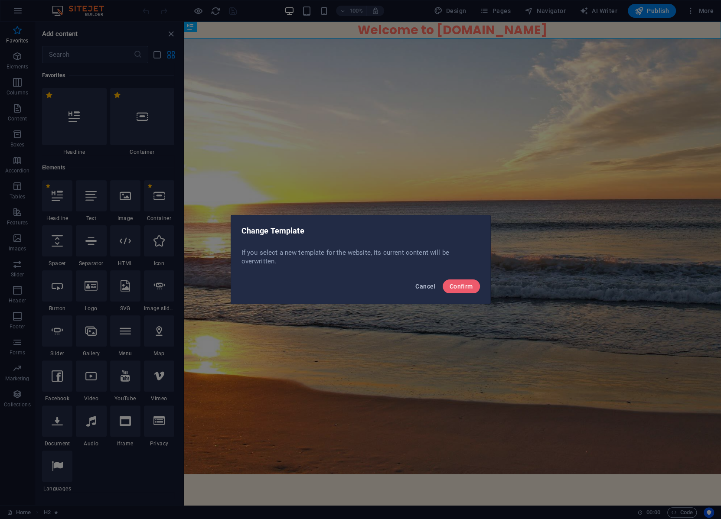
click at [418, 287] on span "Cancel" at bounding box center [425, 286] width 20 height 7
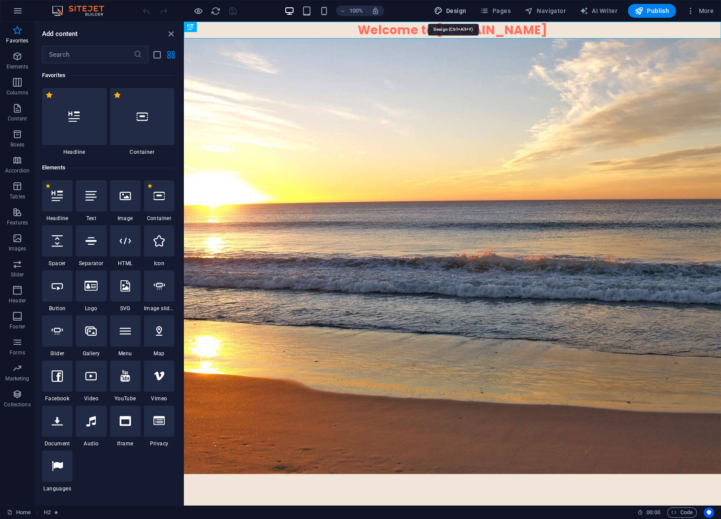
click at [455, 11] on span "Design" at bounding box center [450, 11] width 33 height 9
select select "px"
select select "200"
select select "px"
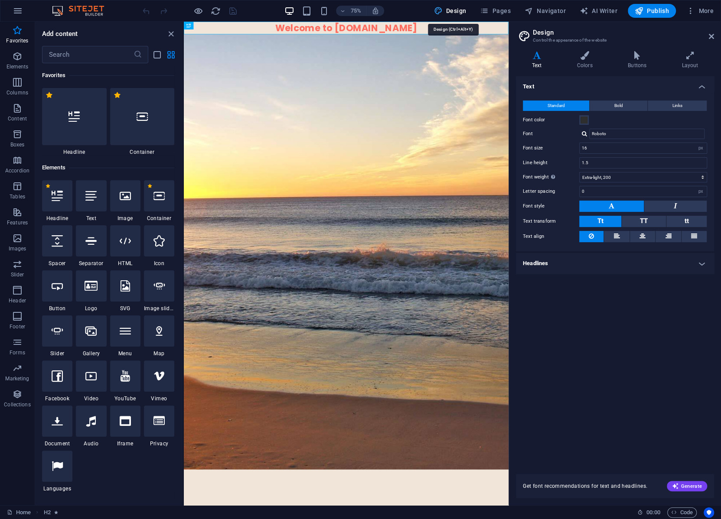
click at [455, 11] on span "Design" at bounding box center [450, 11] width 33 height 9
click at [712, 36] on icon at bounding box center [711, 36] width 5 height 7
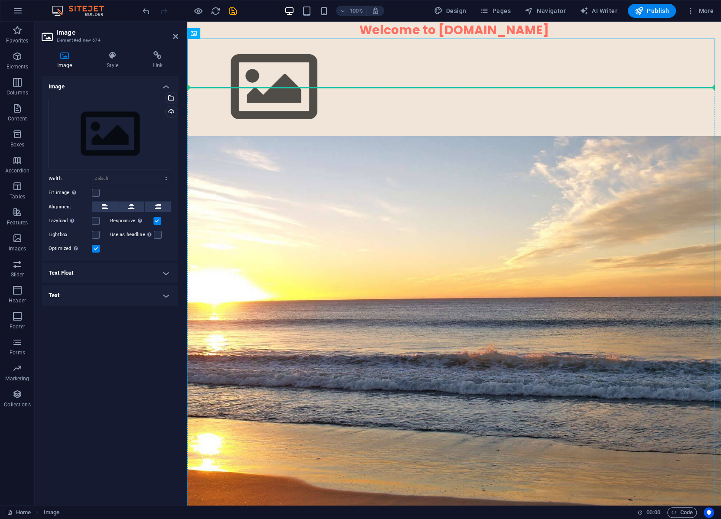
drag, startPoint x: 233, startPoint y: 59, endPoint x: 430, endPoint y: 251, distance: 274.7
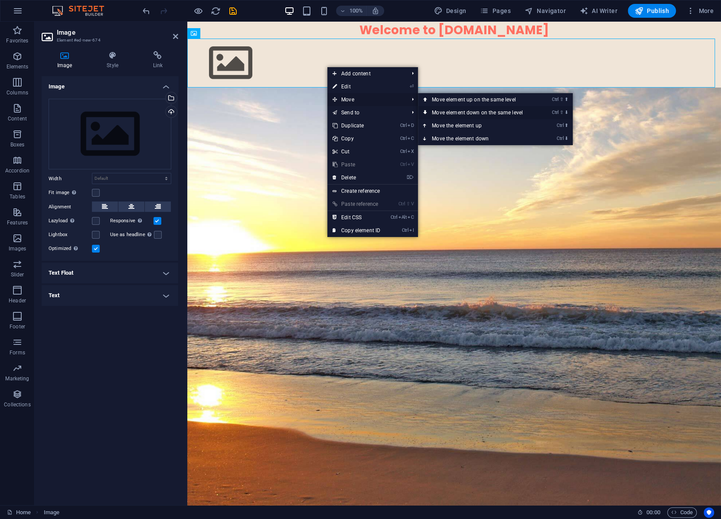
click at [473, 113] on link "Ctrl ⇧ ⬇ Move element down on the same level" at bounding box center [479, 112] width 122 height 13
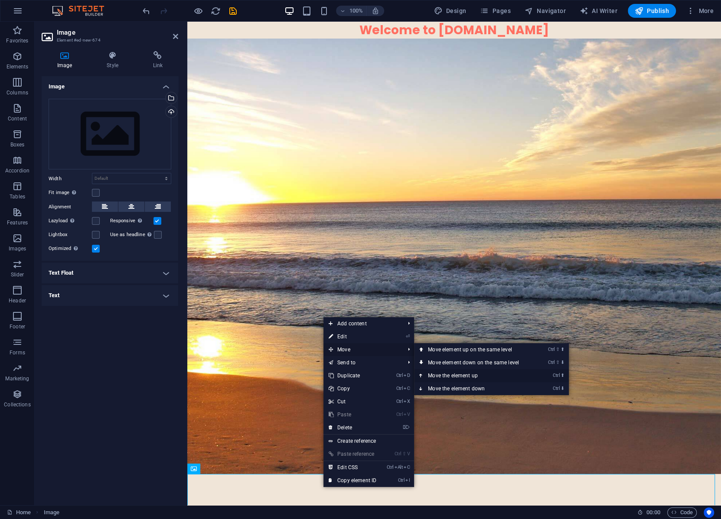
click at [443, 374] on link "Ctrl ⬆ Move the element up" at bounding box center [475, 375] width 122 height 13
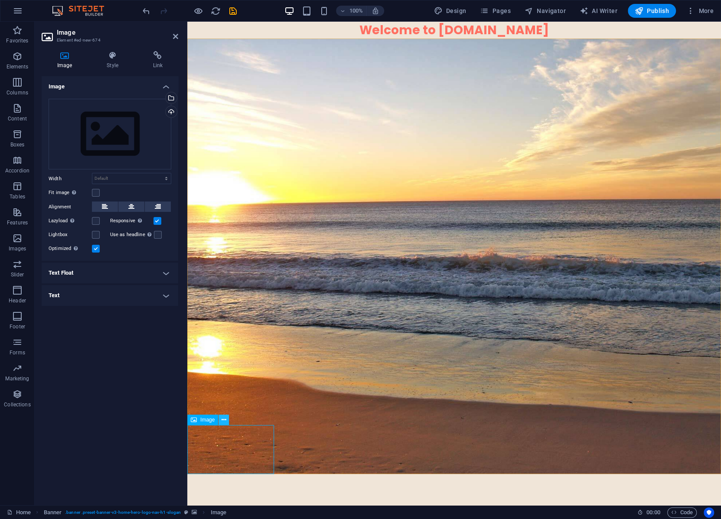
click at [222, 419] on icon at bounding box center [224, 420] width 5 height 9
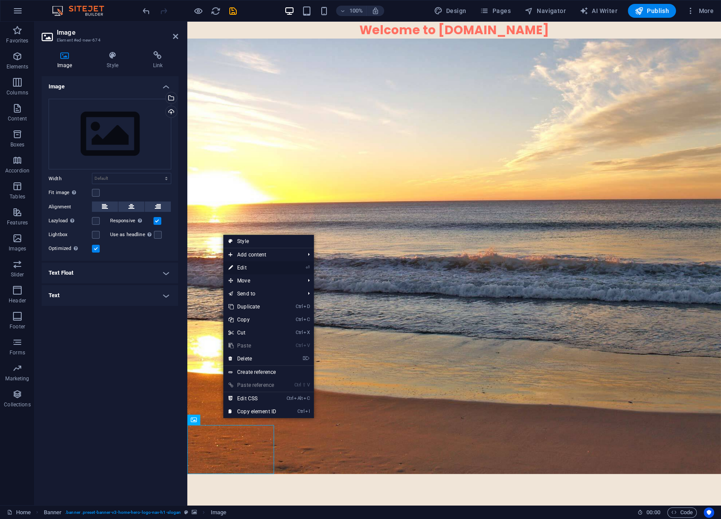
click at [245, 267] on link "⏎ Edit" at bounding box center [252, 267] width 58 height 13
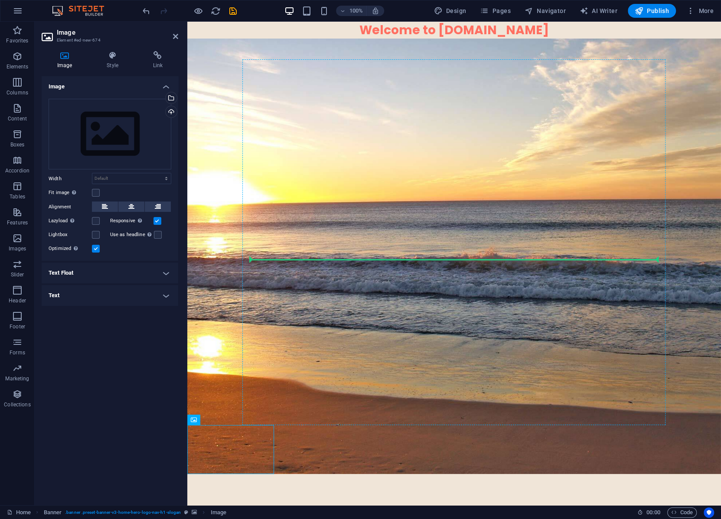
drag, startPoint x: 234, startPoint y: 447, endPoint x: 281, endPoint y: 259, distance: 193.9
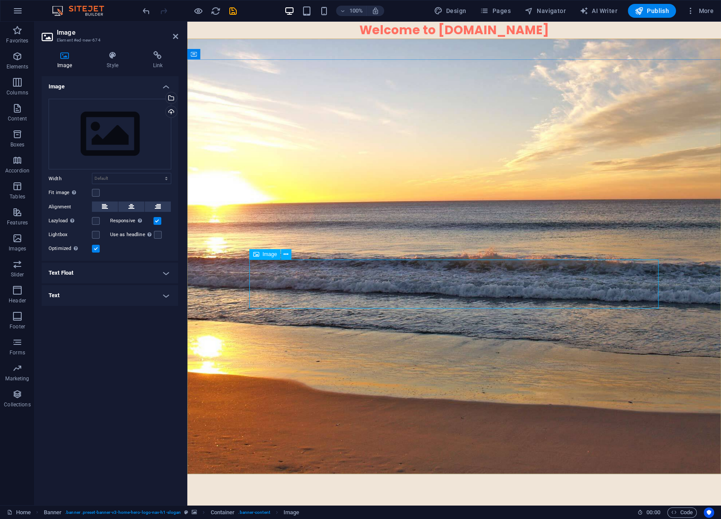
click at [170, 110] on div "Upload" at bounding box center [170, 112] width 13 height 13
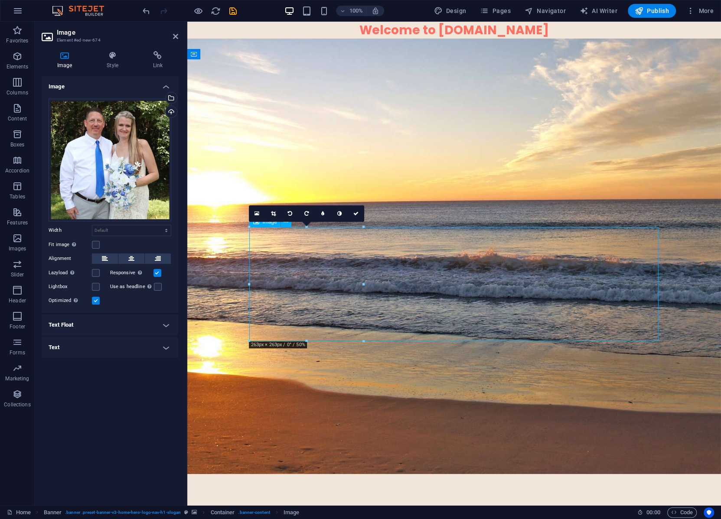
drag, startPoint x: 310, startPoint y: 255, endPoint x: 385, endPoint y: 241, distance: 75.9
drag, startPoint x: 551, startPoint y: 273, endPoint x: 429, endPoint y: 251, distance: 124.1
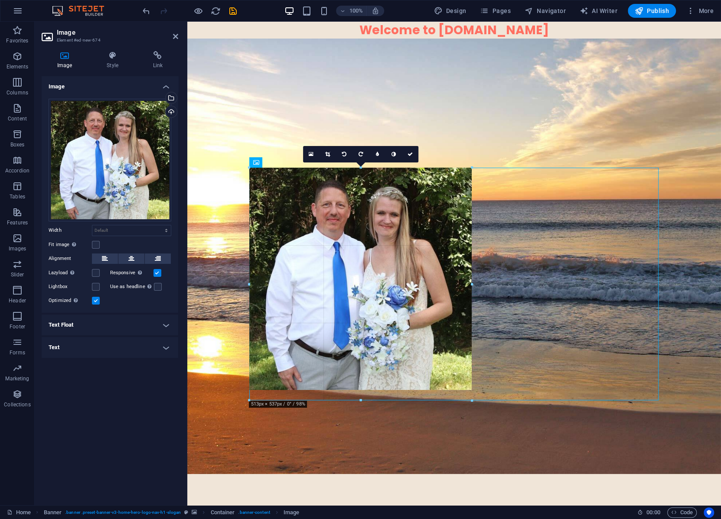
type input "513"
select select "px"
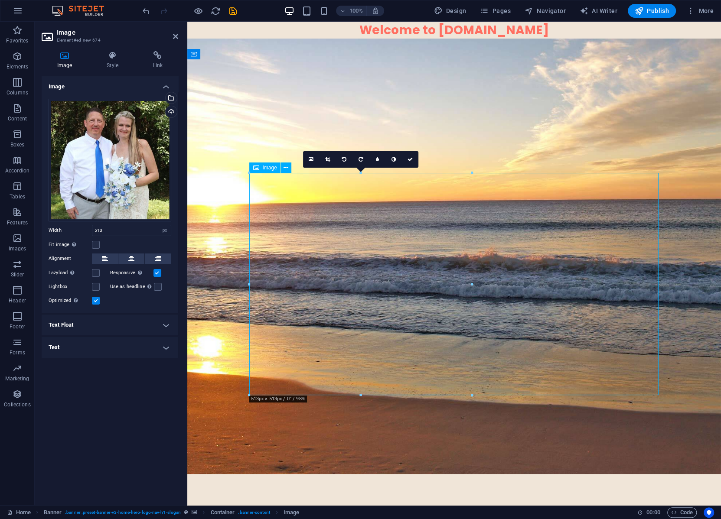
drag, startPoint x: 399, startPoint y: 223, endPoint x: 453, endPoint y: 224, distance: 53.8
drag, startPoint x: 366, startPoint y: 225, endPoint x: 447, endPoint y: 225, distance: 80.2
click at [411, 158] on icon at bounding box center [410, 159] width 5 height 5
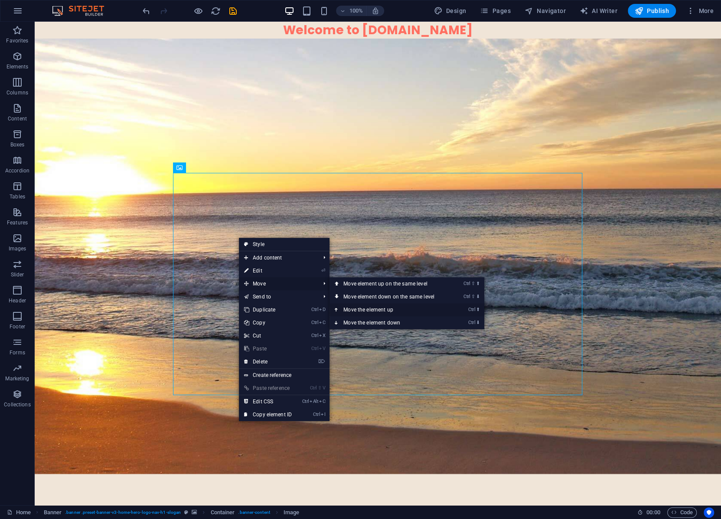
click at [372, 308] on link "Ctrl ⬆ Move the element up" at bounding box center [391, 309] width 122 height 13
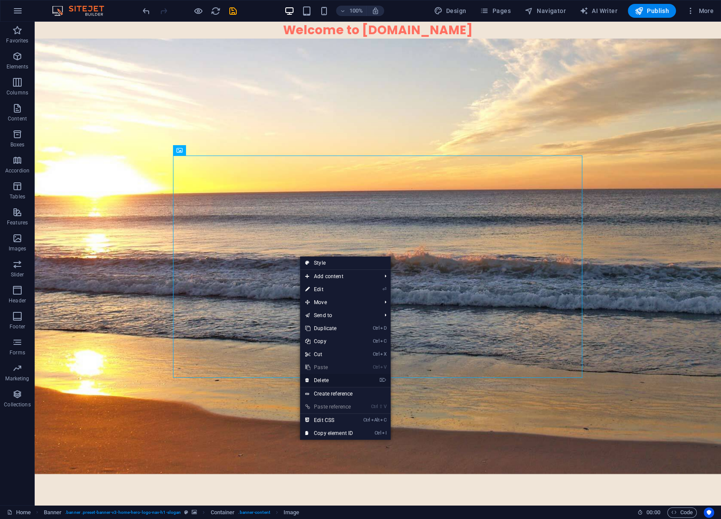
click at [324, 377] on link "⌦ Delete" at bounding box center [329, 380] width 58 height 13
